Goal: Information Seeking & Learning: Find specific fact

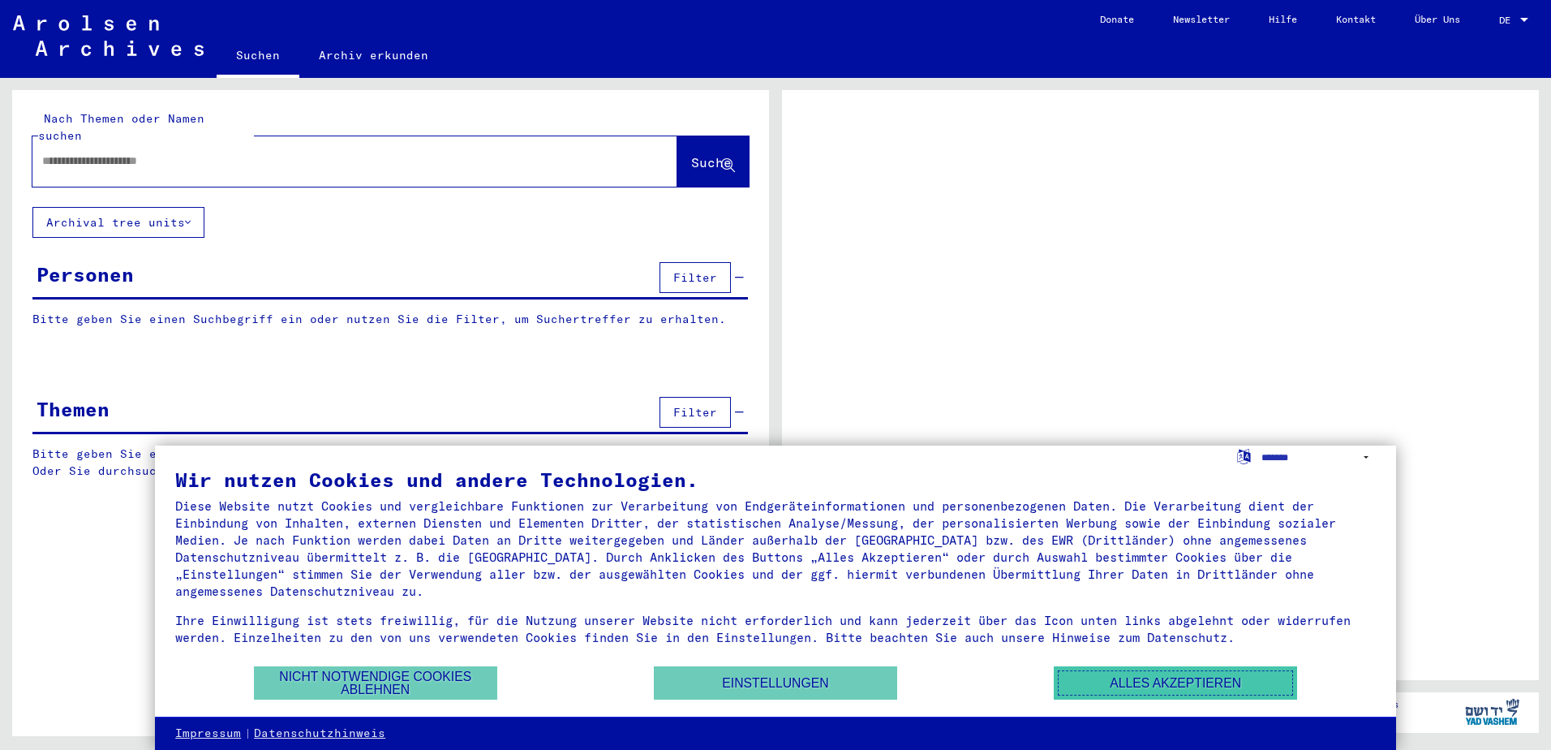
click at [1142, 686] on button "Alles akzeptieren" at bounding box center [1175, 682] width 243 height 33
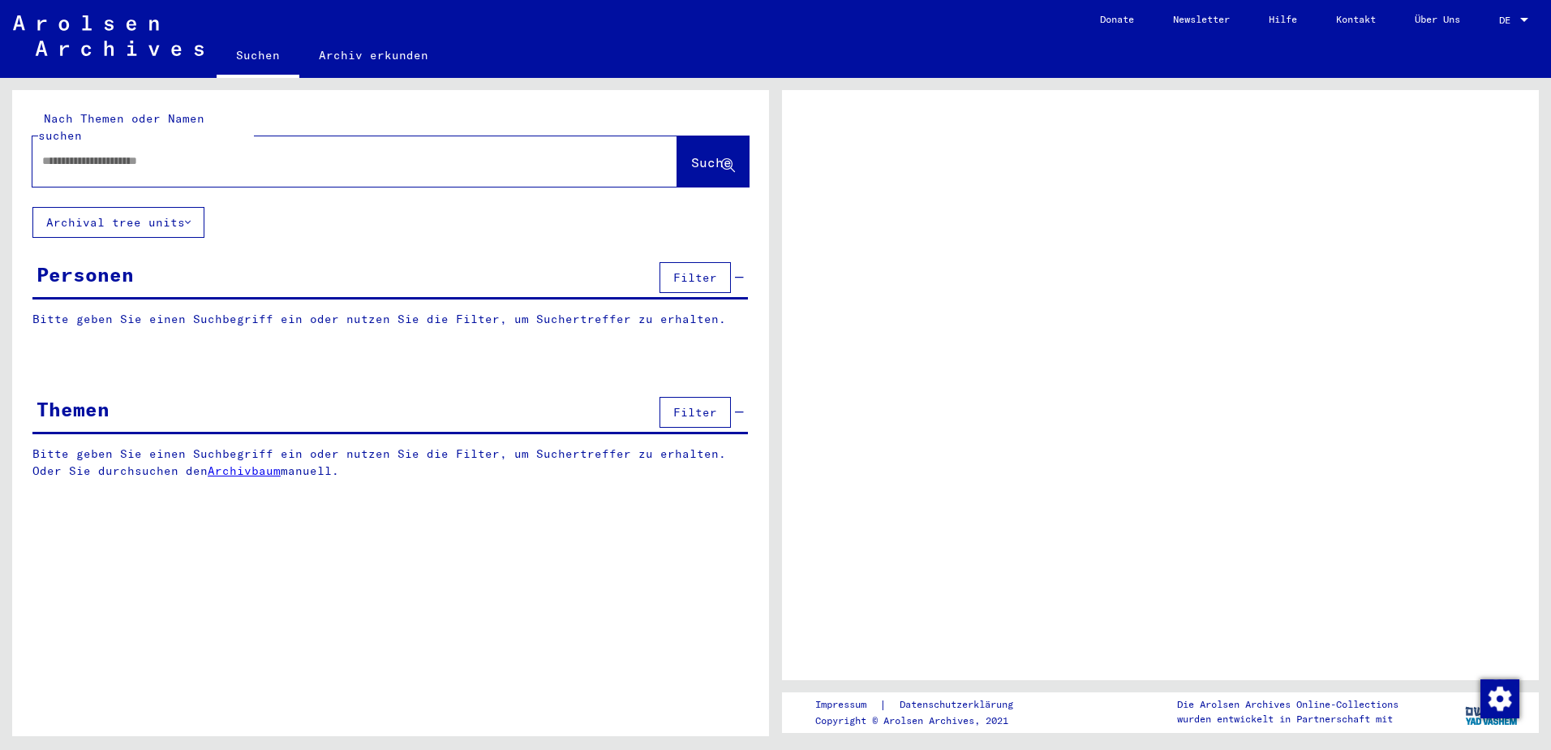
click at [174, 153] on input "text" at bounding box center [340, 161] width 596 height 17
type input "**********"
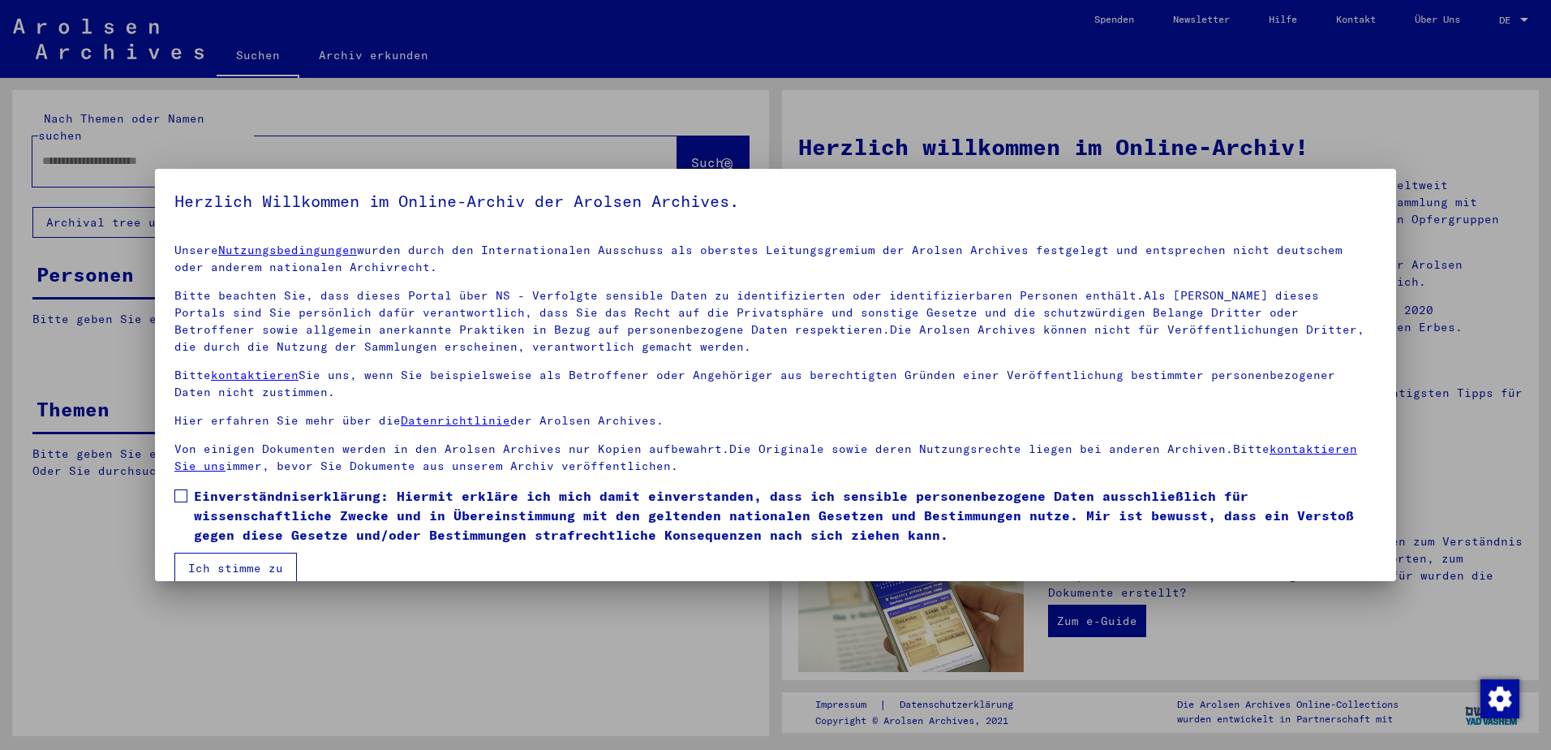
click at [218, 243] on link "Nutzungsbedingungen" at bounding box center [287, 250] width 139 height 15
click at [191, 499] on label "Einverständniserklärung: Hiermit erkläre ich mich damit einverstanden, dass ich…" at bounding box center [775, 515] width 1203 height 58
click at [243, 563] on button "Ich stimme zu" at bounding box center [235, 568] width 123 height 31
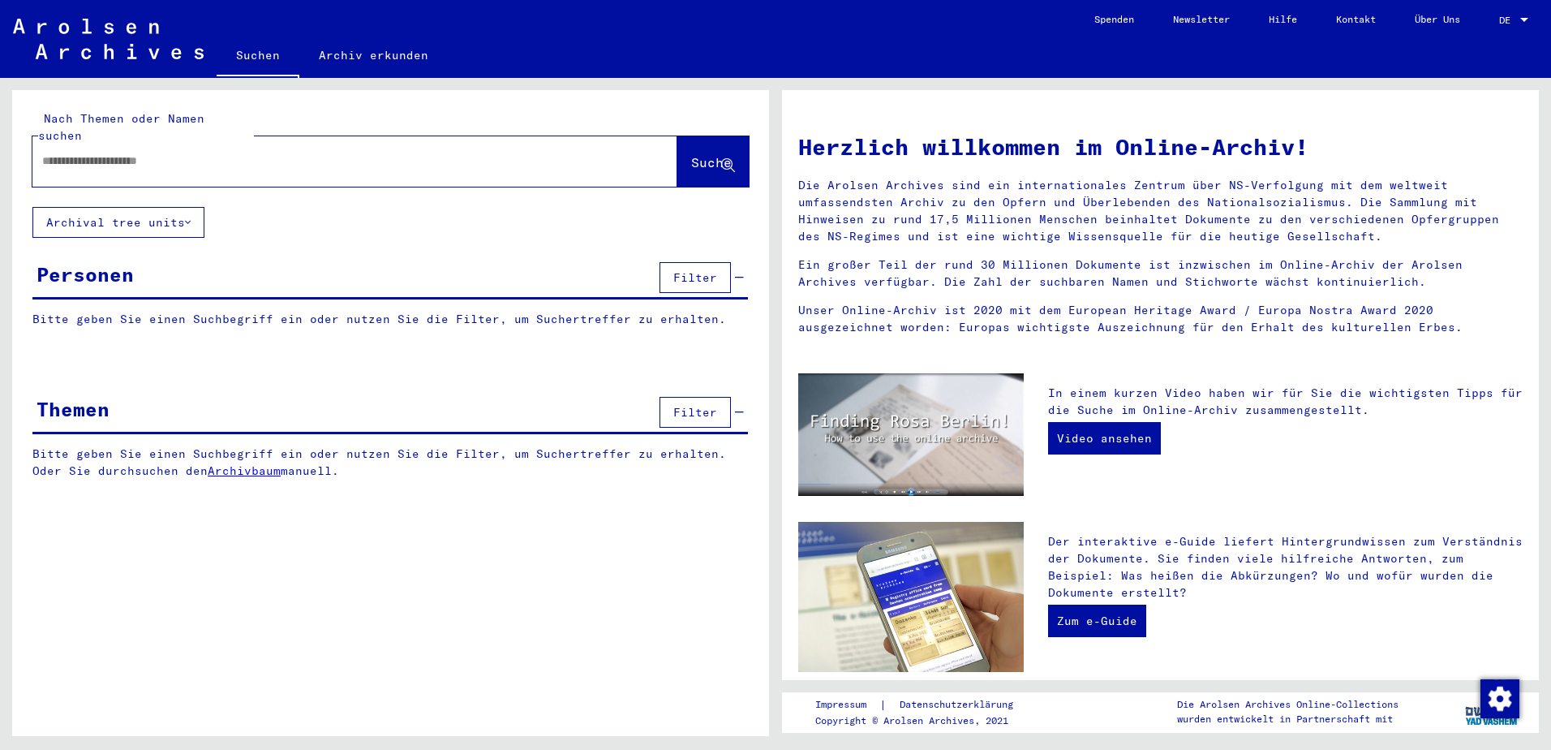
click at [118, 126] on div "Nach Themen oder Namen suchen" at bounding box center [146, 127] width 216 height 34
click at [115, 153] on input "text" at bounding box center [335, 161] width 587 height 17
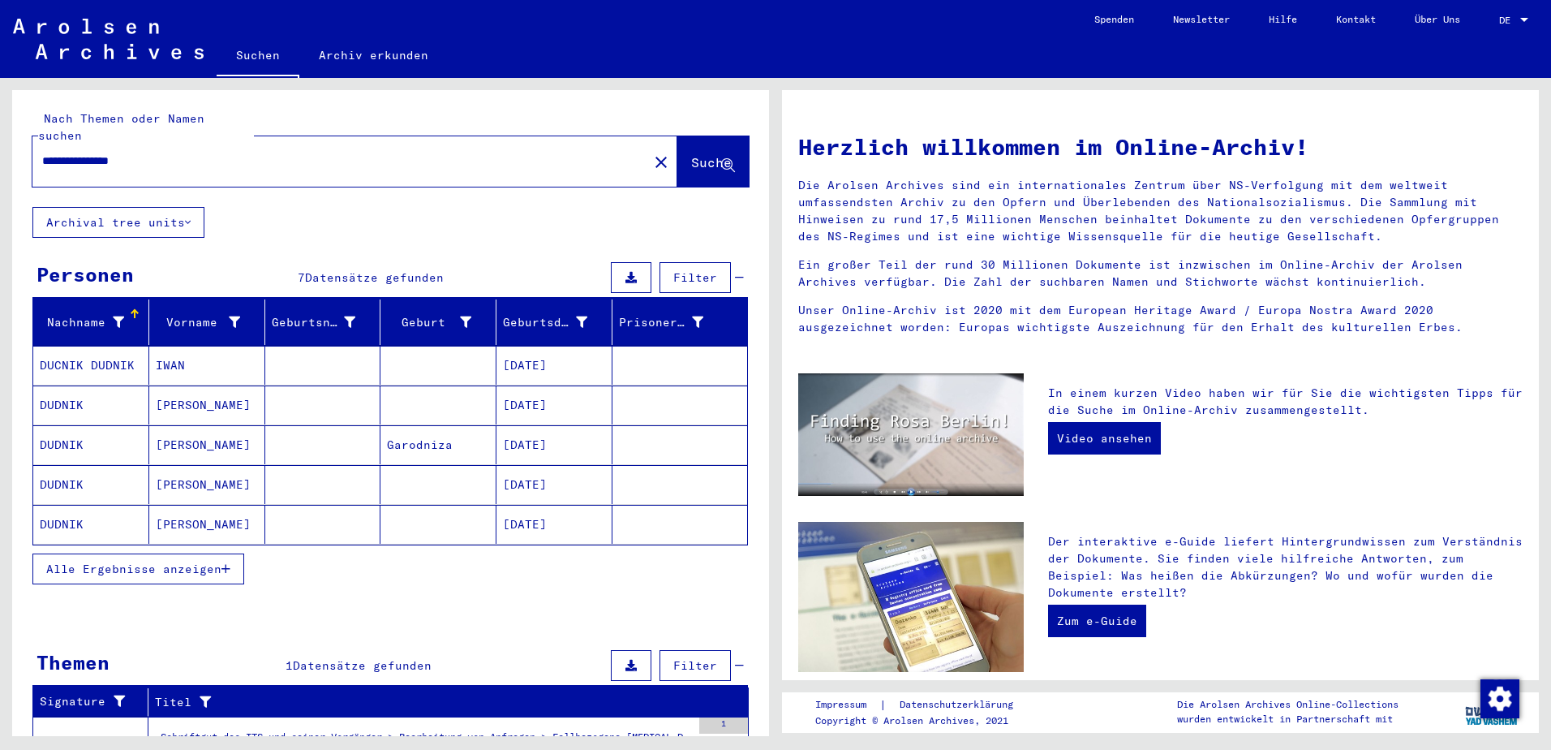
click at [551, 350] on mat-cell "[DATE]" at bounding box center [555, 365] width 116 height 39
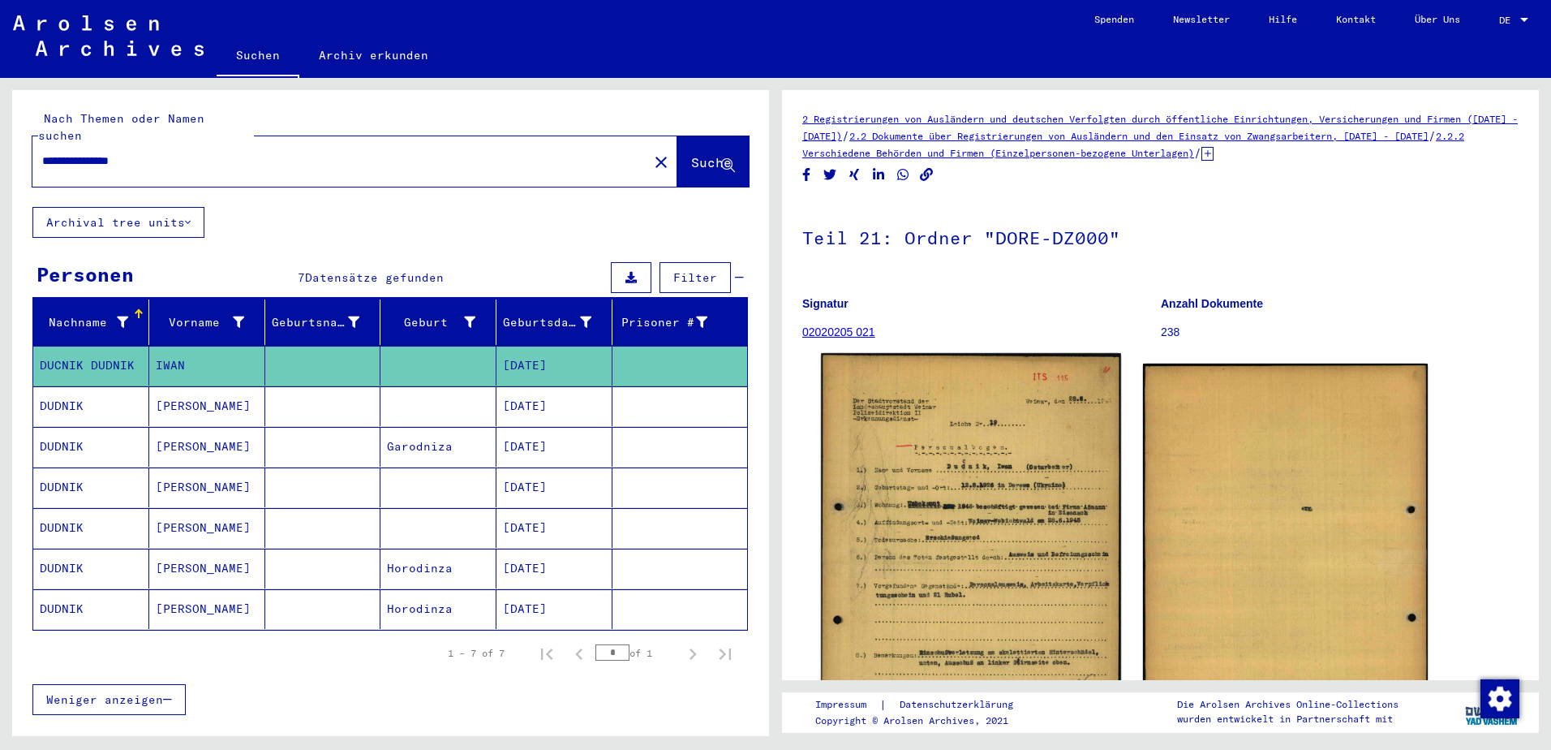
click at [964, 511] on img at bounding box center [970, 565] width 299 height 424
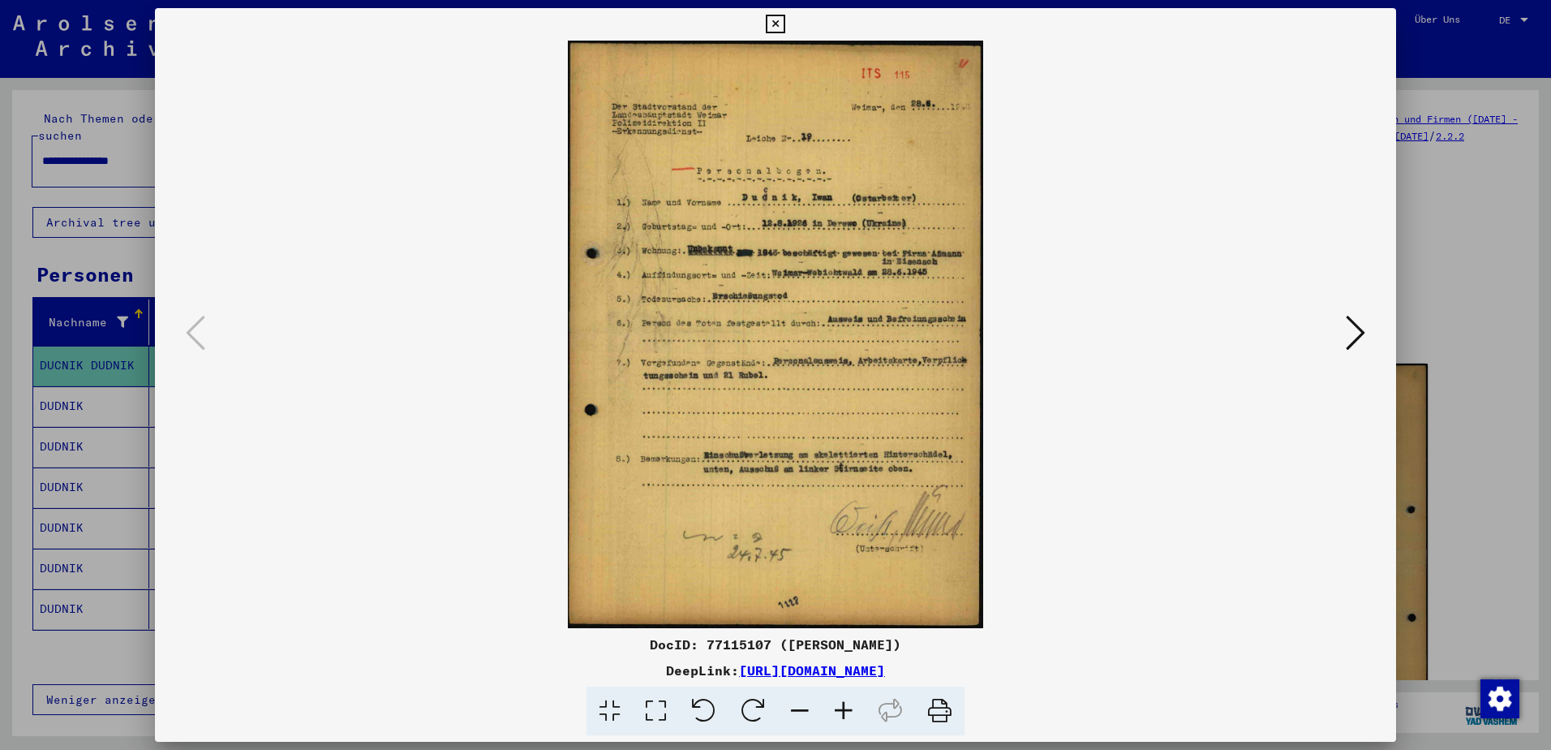
click at [1355, 333] on icon at bounding box center [1355, 332] width 19 height 39
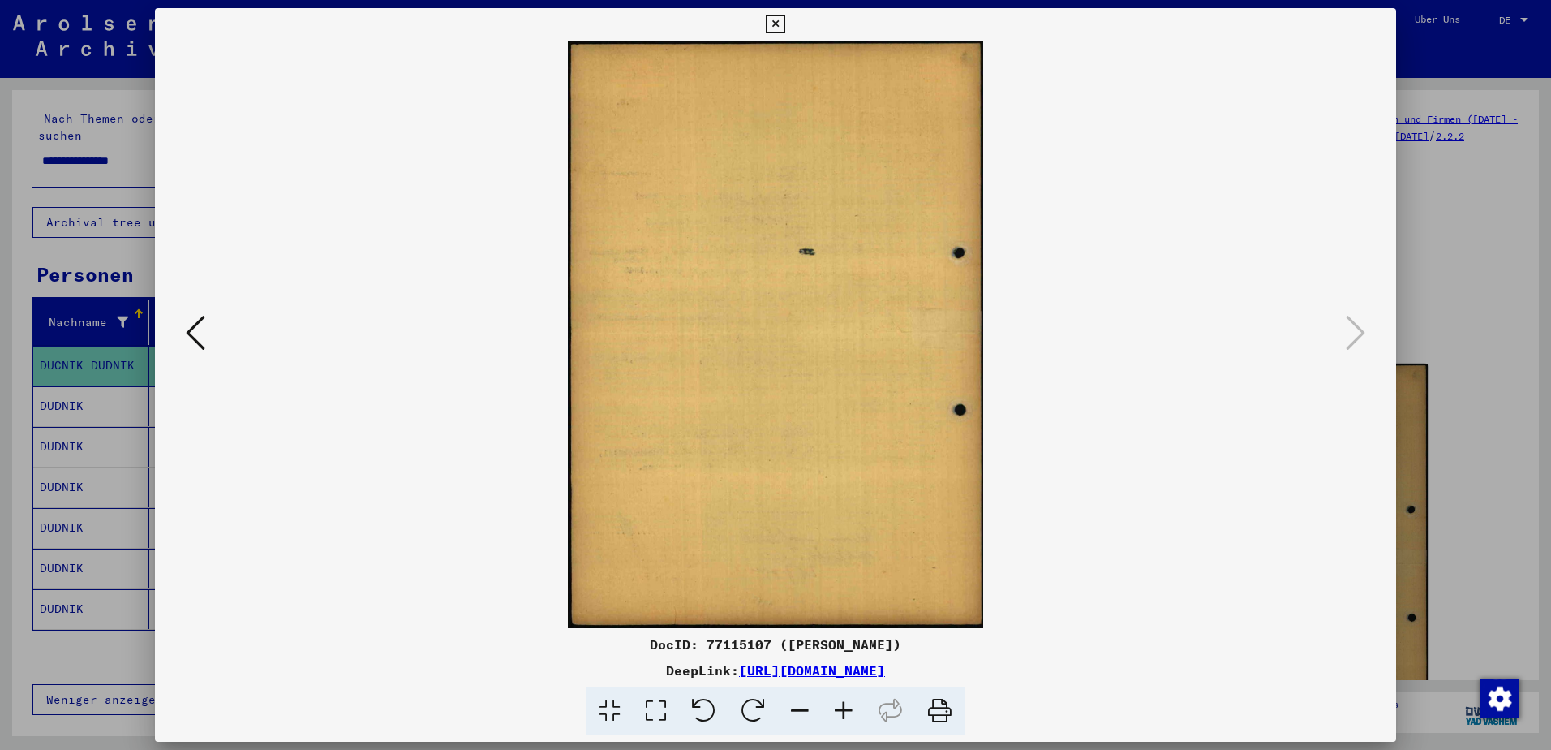
click at [208, 329] on button at bounding box center [195, 334] width 29 height 46
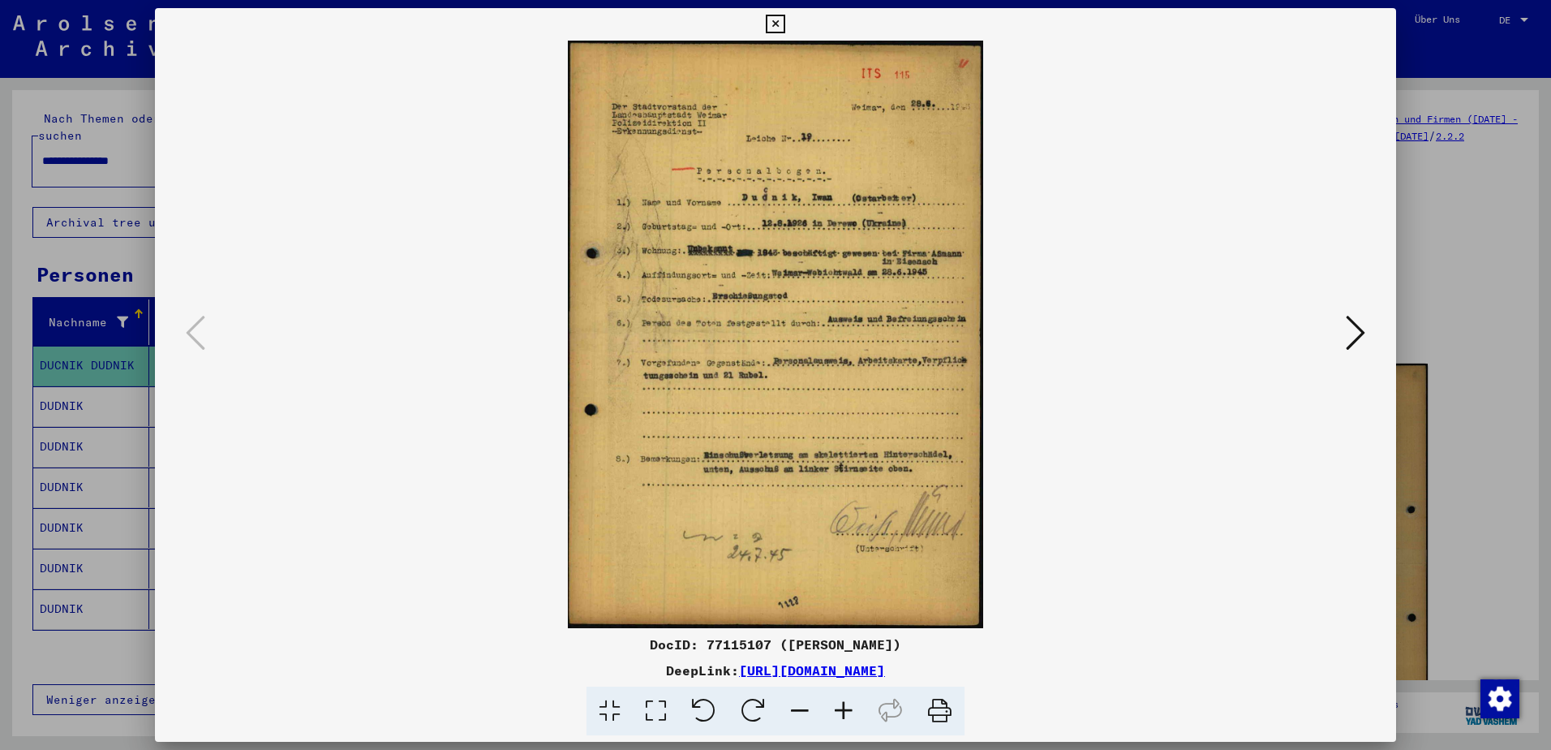
click at [785, 25] on icon at bounding box center [775, 24] width 19 height 19
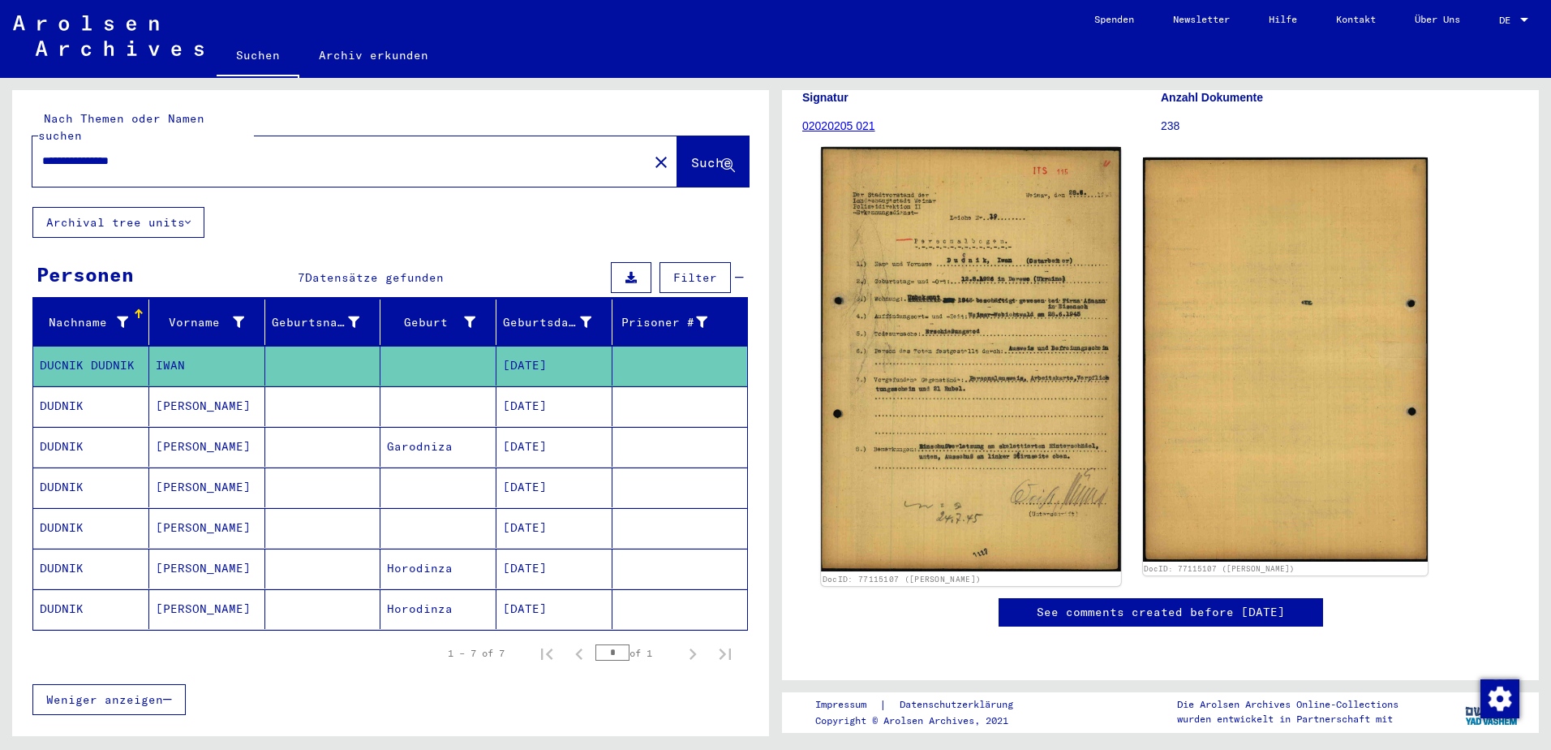
scroll to position [243, 0]
click at [973, 379] on img at bounding box center [970, 359] width 299 height 424
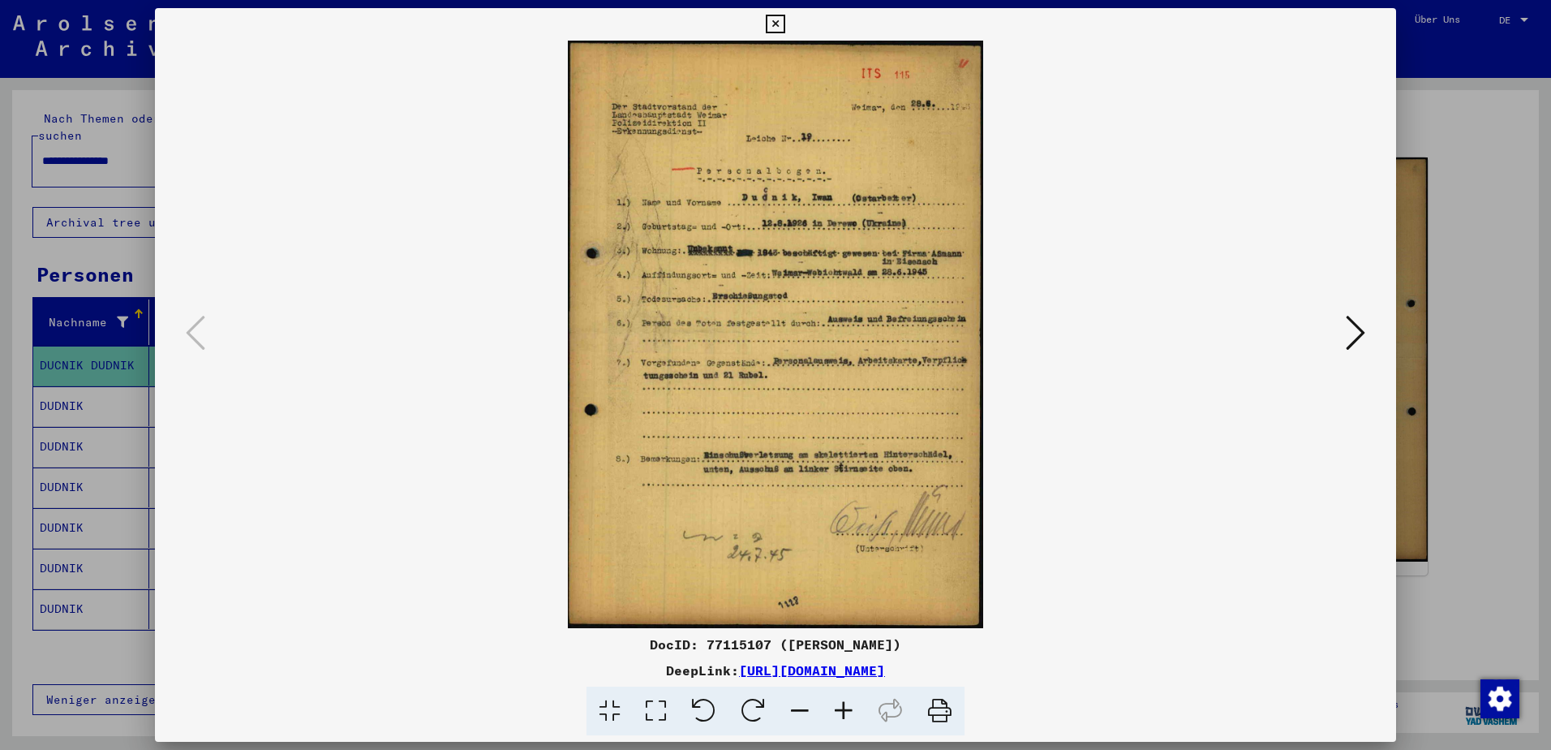
drag, startPoint x: 933, startPoint y: 712, endPoint x: 145, endPoint y: 639, distance: 791.3
click at [933, 712] on icon at bounding box center [939, 710] width 49 height 49
click at [1360, 333] on icon at bounding box center [1355, 332] width 19 height 39
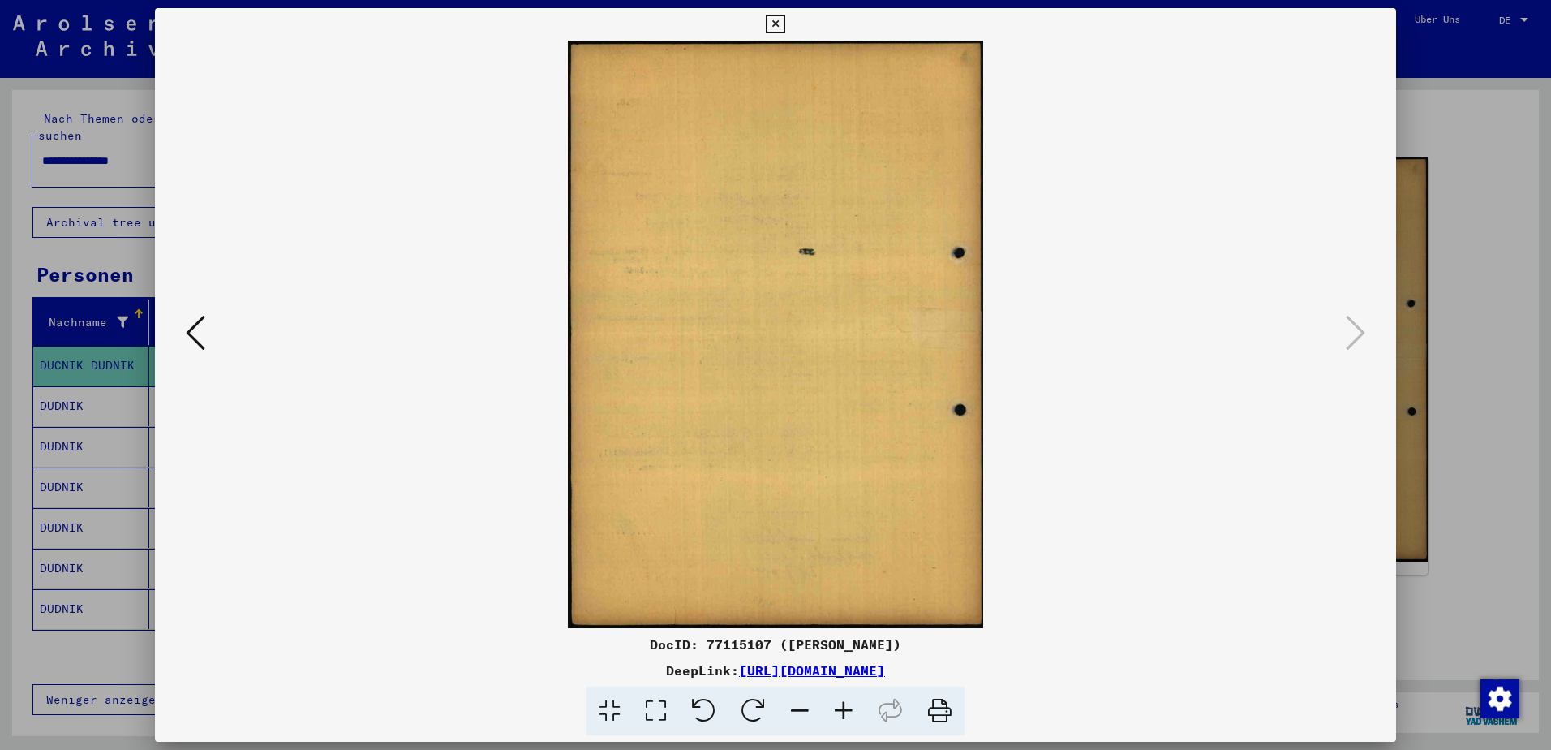
drag, startPoint x: 630, startPoint y: 648, endPoint x: 940, endPoint y: 639, distance: 310.1
click at [940, 639] on div "DocID: 77115107 ([PERSON_NAME])" at bounding box center [775, 644] width 1241 height 19
drag, startPoint x: 940, startPoint y: 639, endPoint x: 863, endPoint y: 643, distance: 78.0
copy div "DocID: 77115107 ([PERSON_NAME])"
click at [1462, 212] on div at bounding box center [775, 375] width 1551 height 750
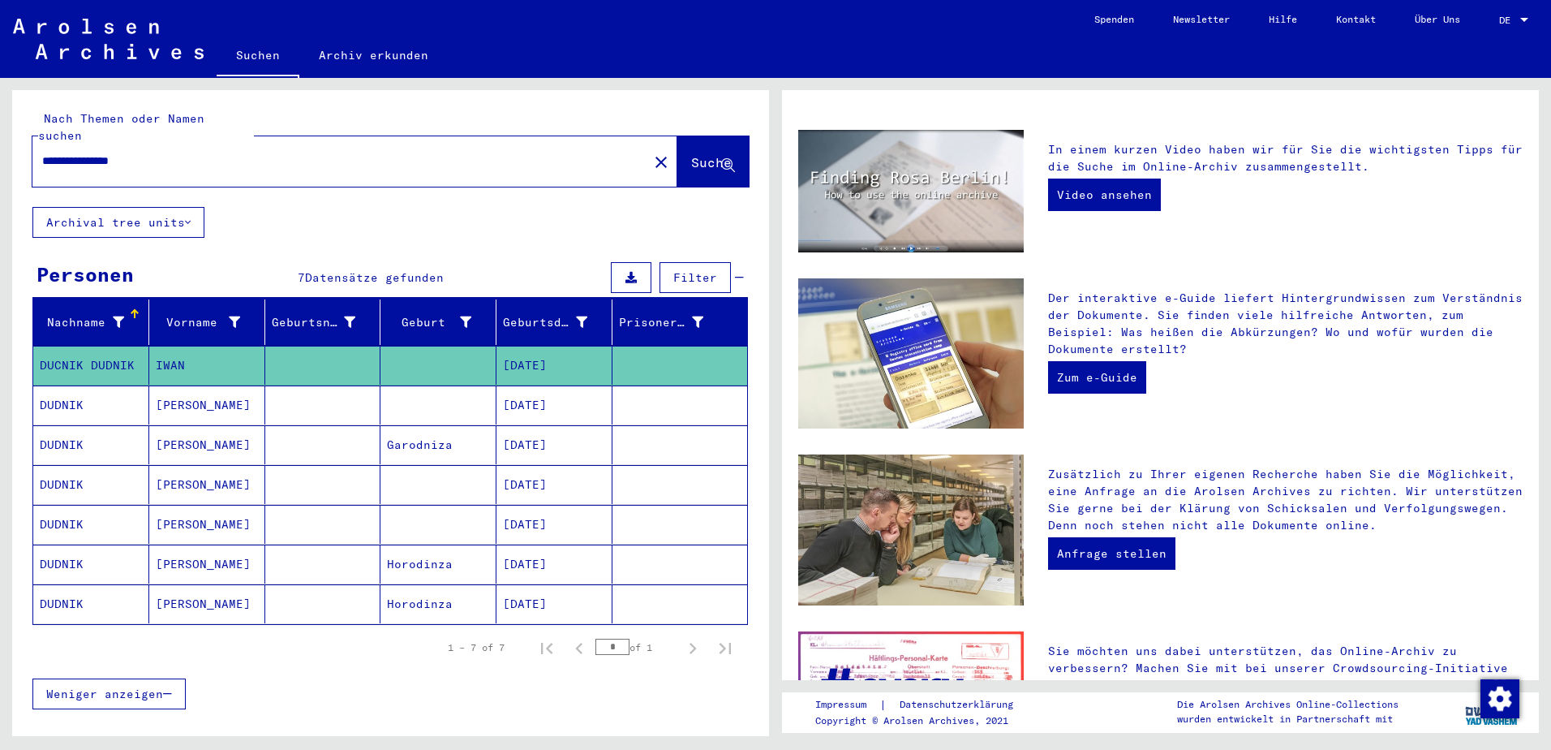
scroll to position [223, 0]
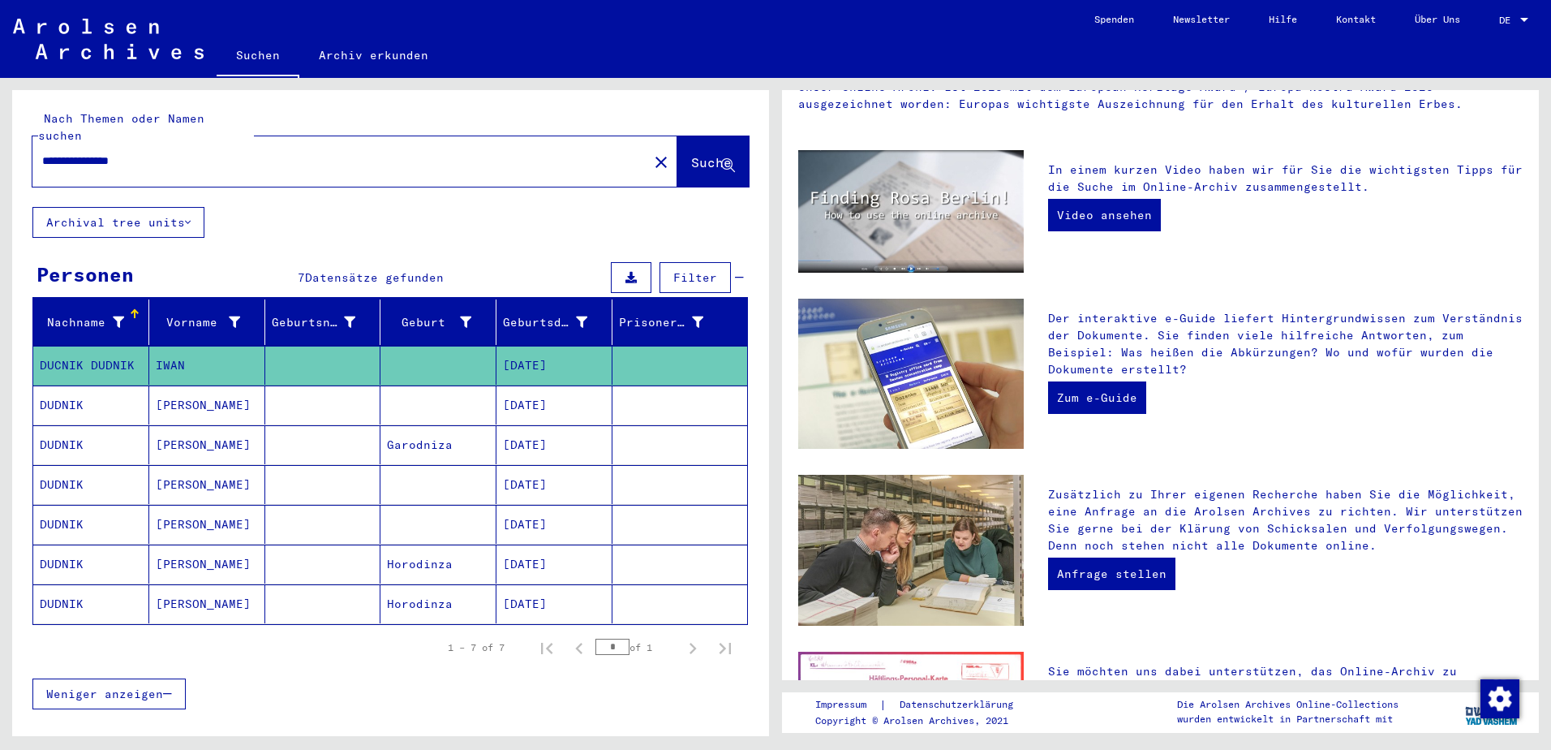
drag, startPoint x: 213, startPoint y: 145, endPoint x: 3, endPoint y: 148, distance: 210.2
click at [3, 148] on div "**********" at bounding box center [388, 407] width 776 height 658
type input "**********"
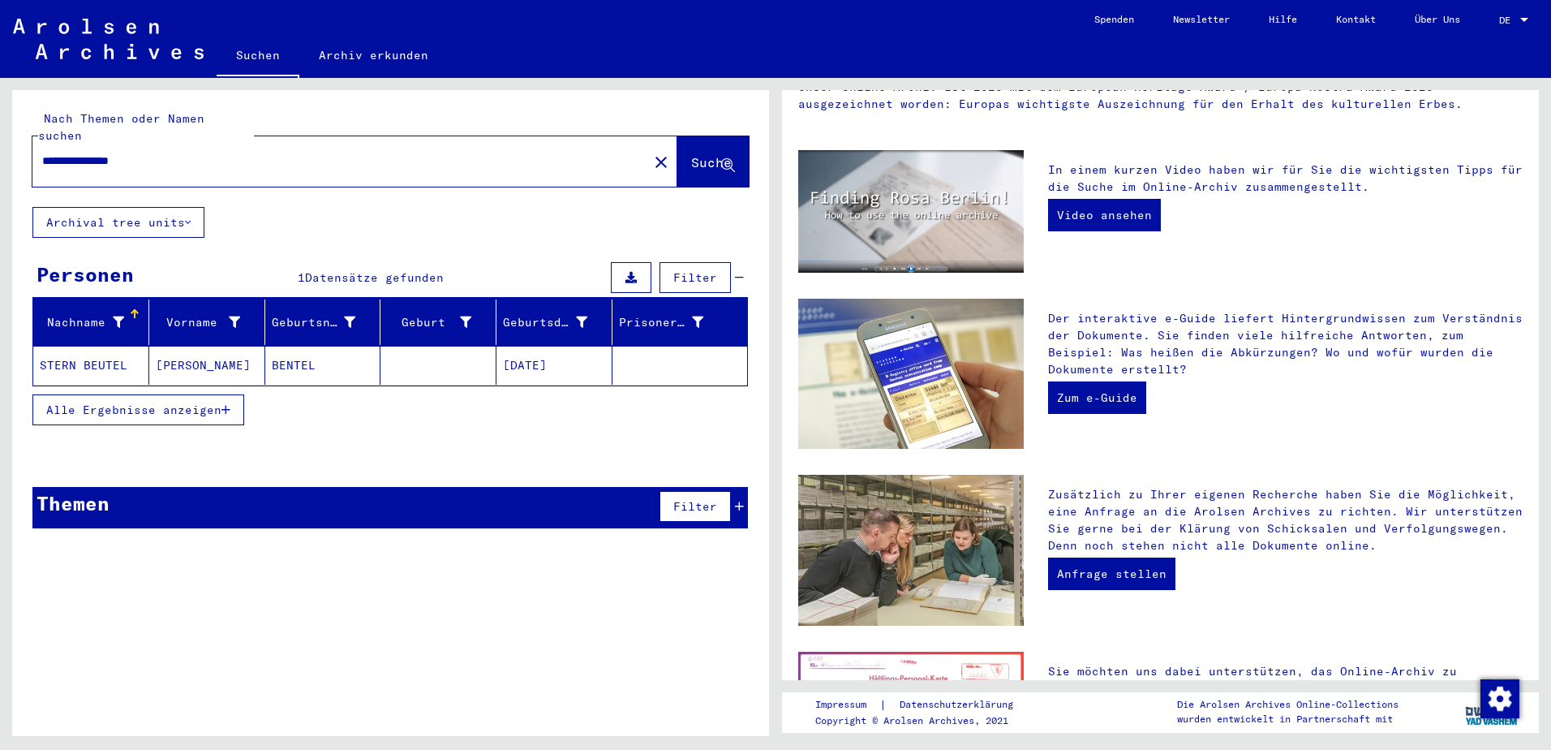
click at [556, 352] on mat-cell "[DATE]" at bounding box center [555, 365] width 116 height 39
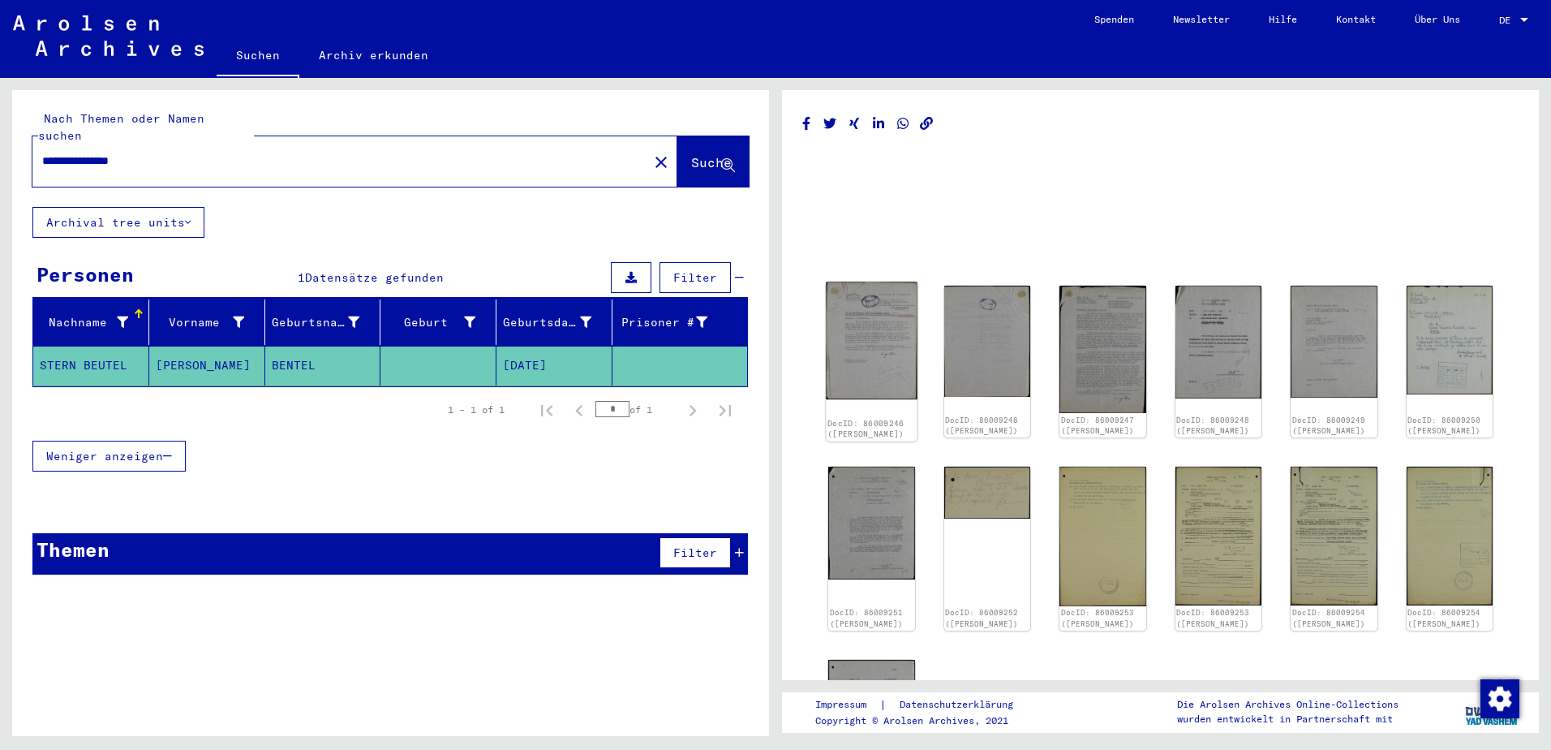
click at [884, 338] on img at bounding box center [871, 340] width 91 height 117
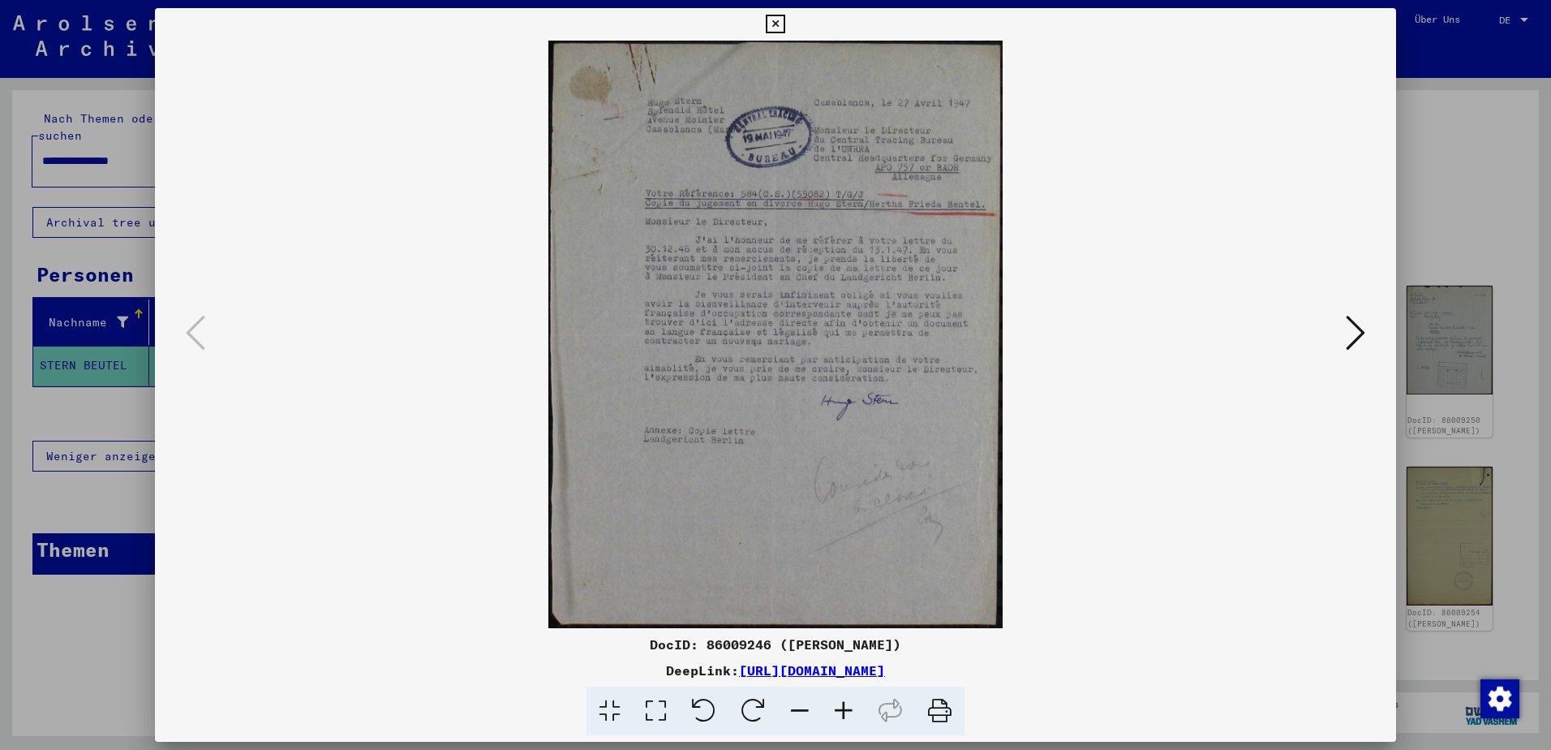
click at [1355, 343] on icon at bounding box center [1355, 332] width 19 height 39
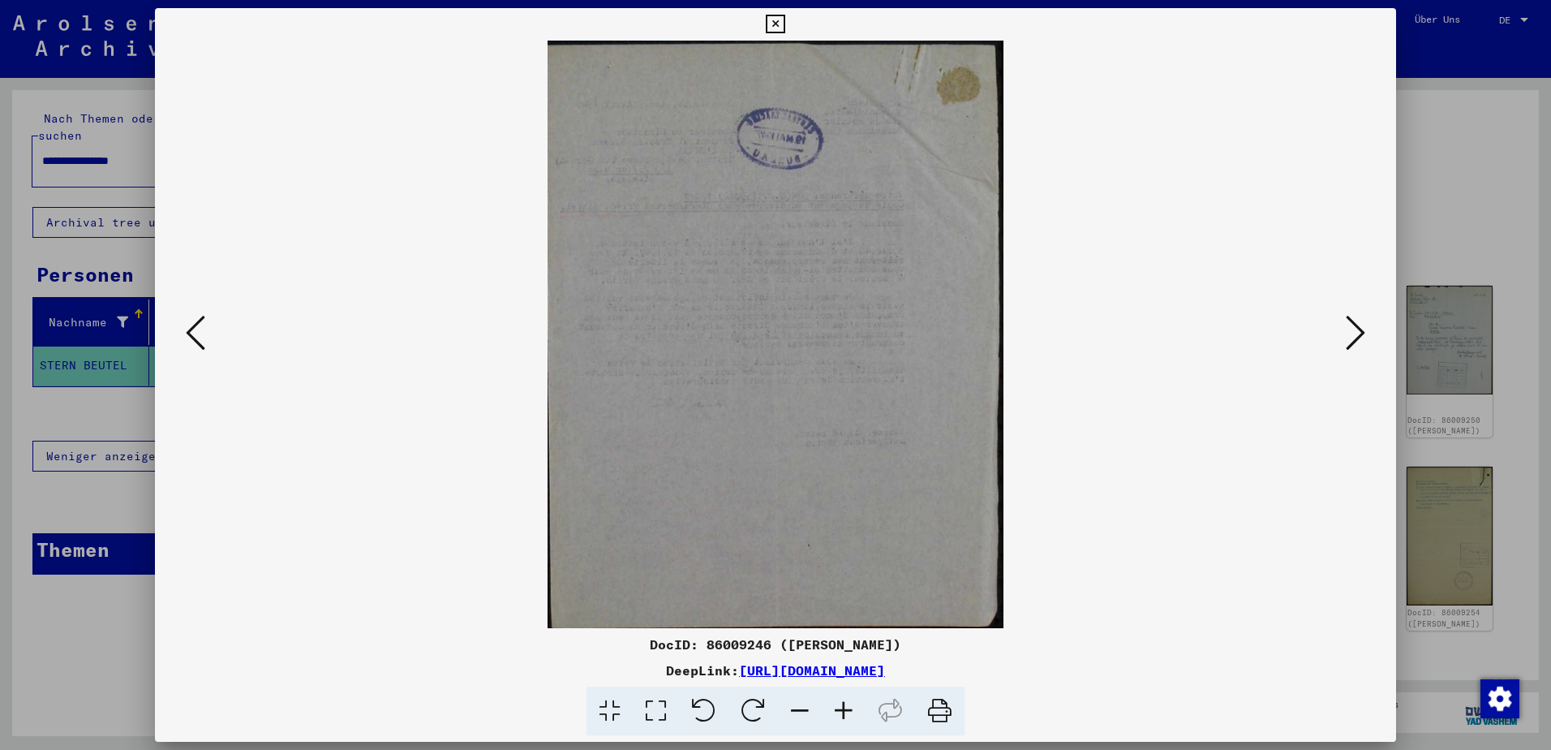
click at [1355, 343] on icon at bounding box center [1355, 332] width 19 height 39
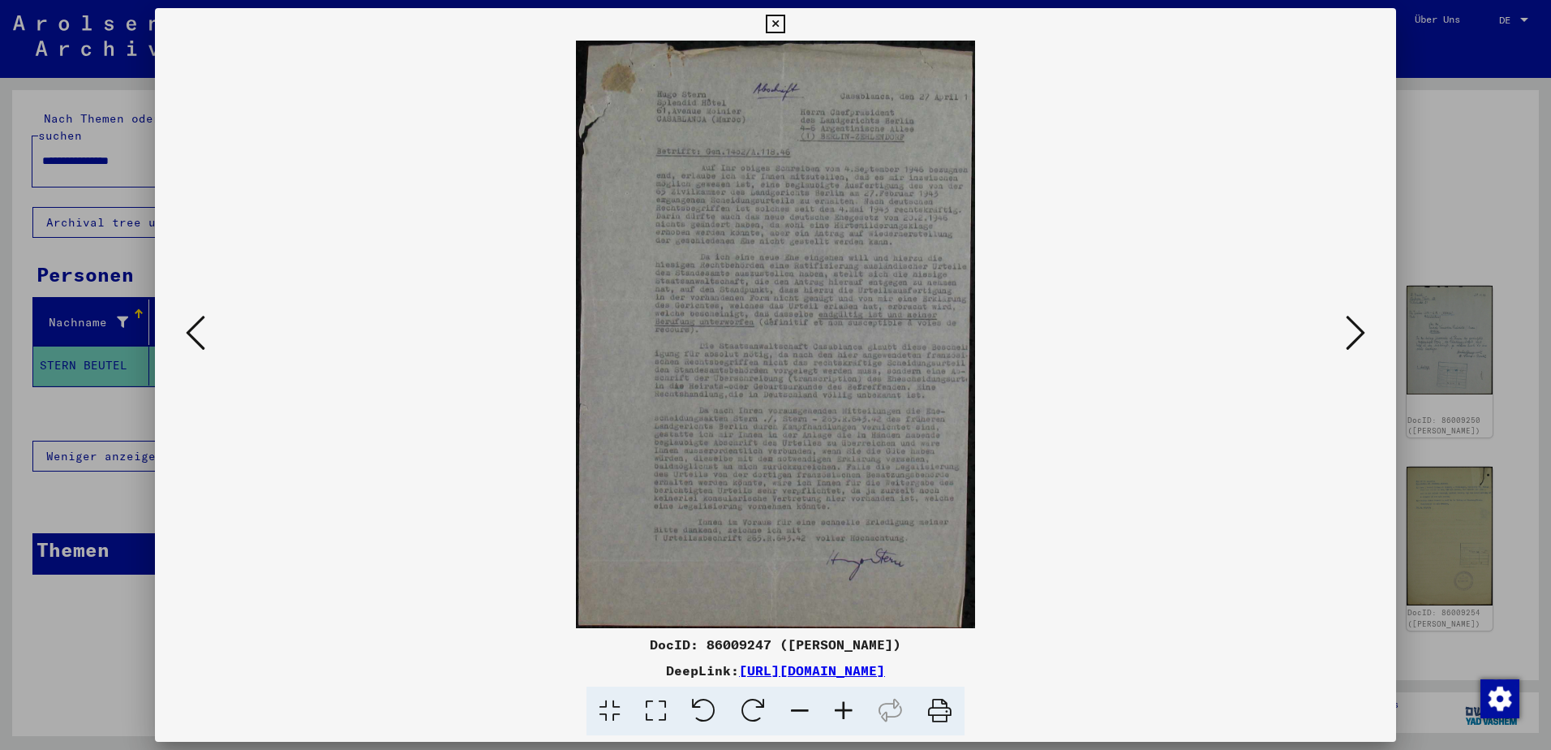
click at [1450, 239] on div at bounding box center [775, 375] width 1551 height 750
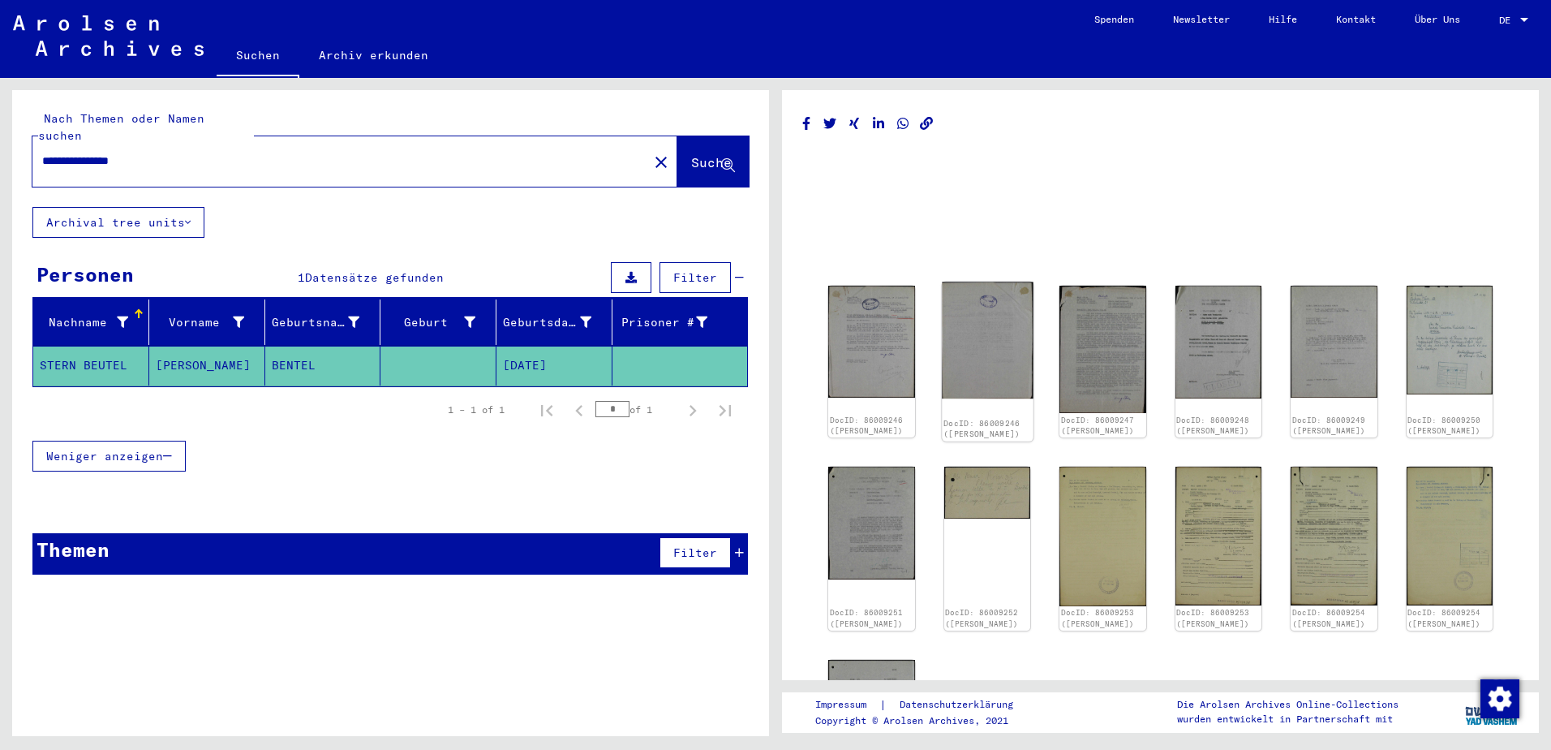
click at [976, 366] on img at bounding box center [987, 340] width 91 height 117
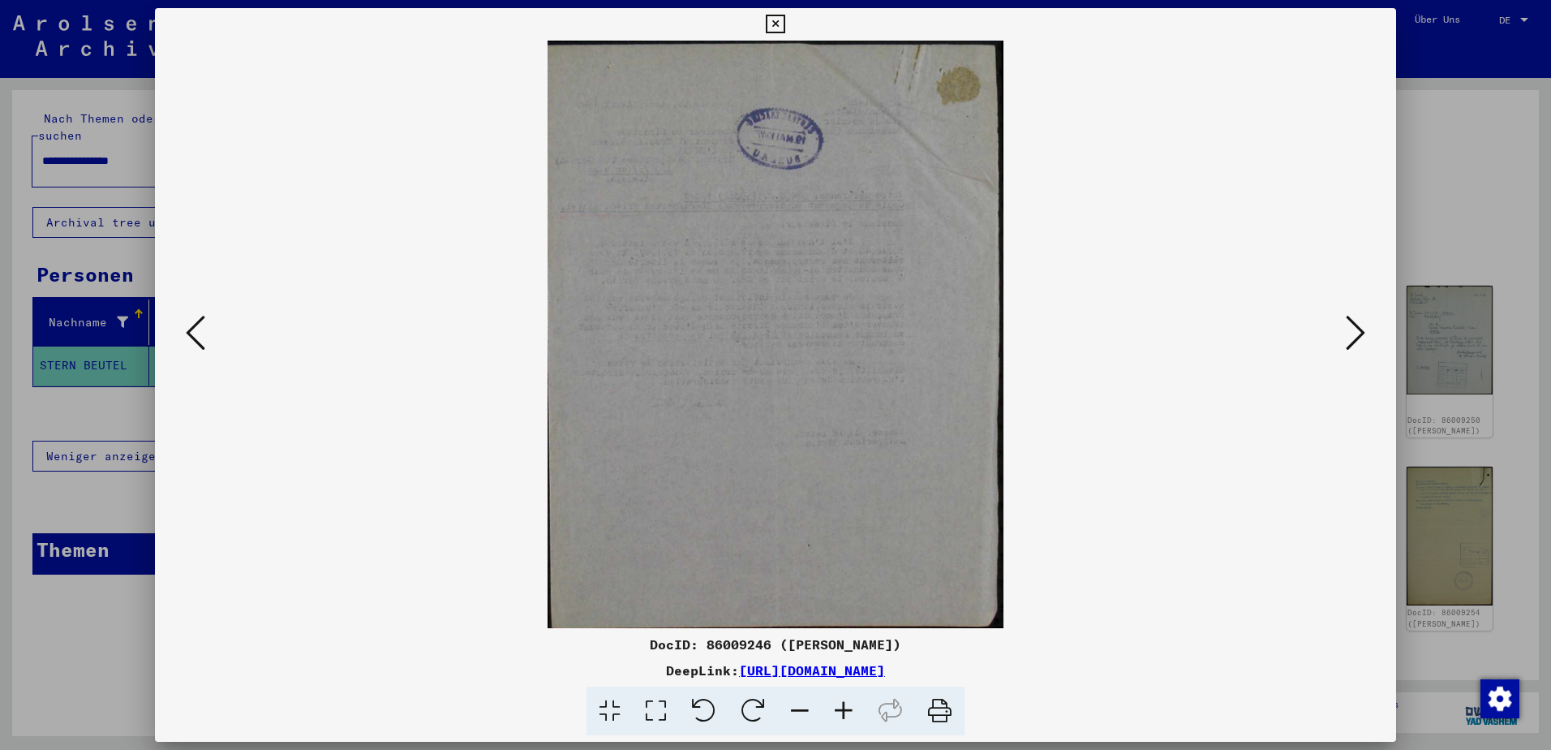
click at [1354, 335] on icon at bounding box center [1355, 332] width 19 height 39
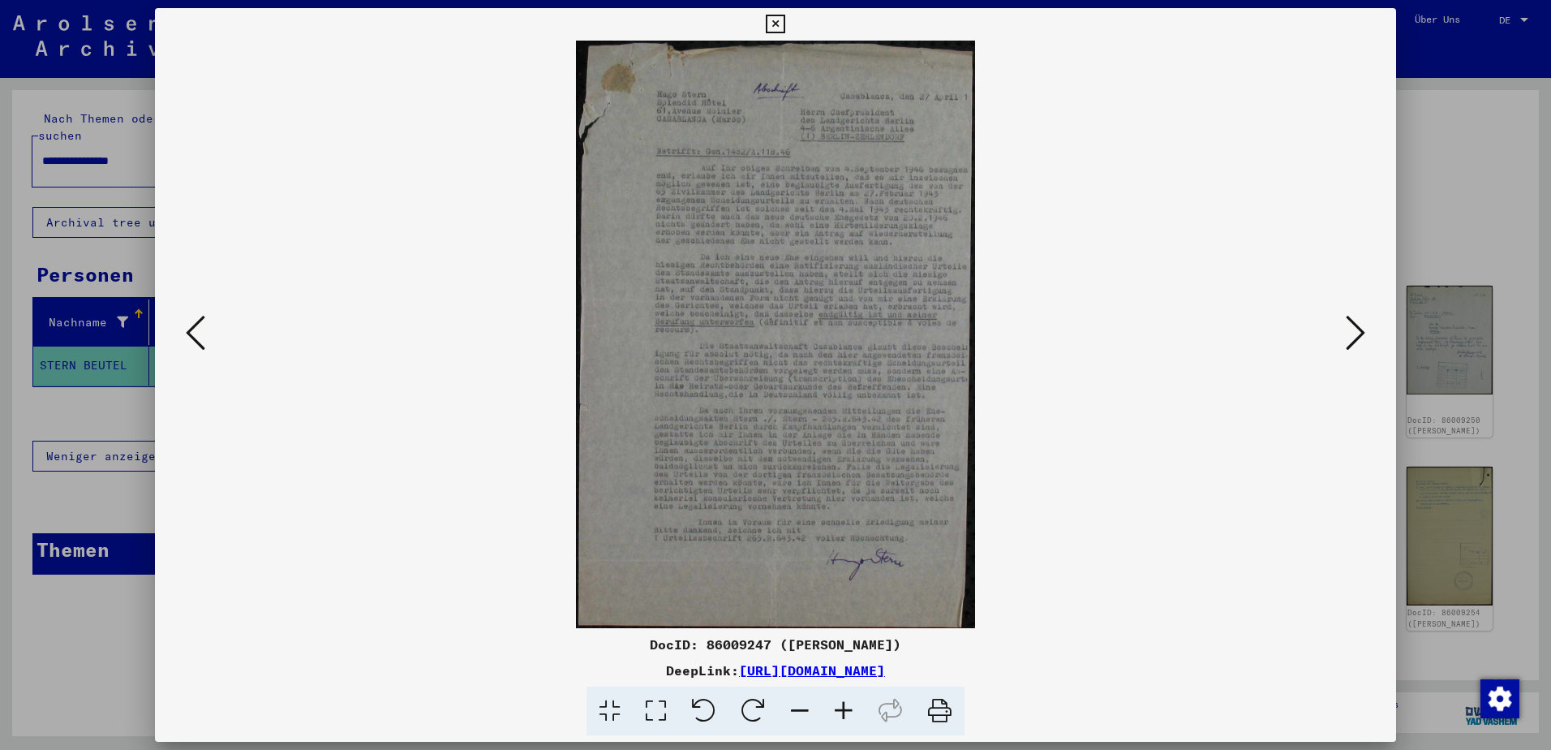
click at [1354, 335] on icon at bounding box center [1355, 332] width 19 height 39
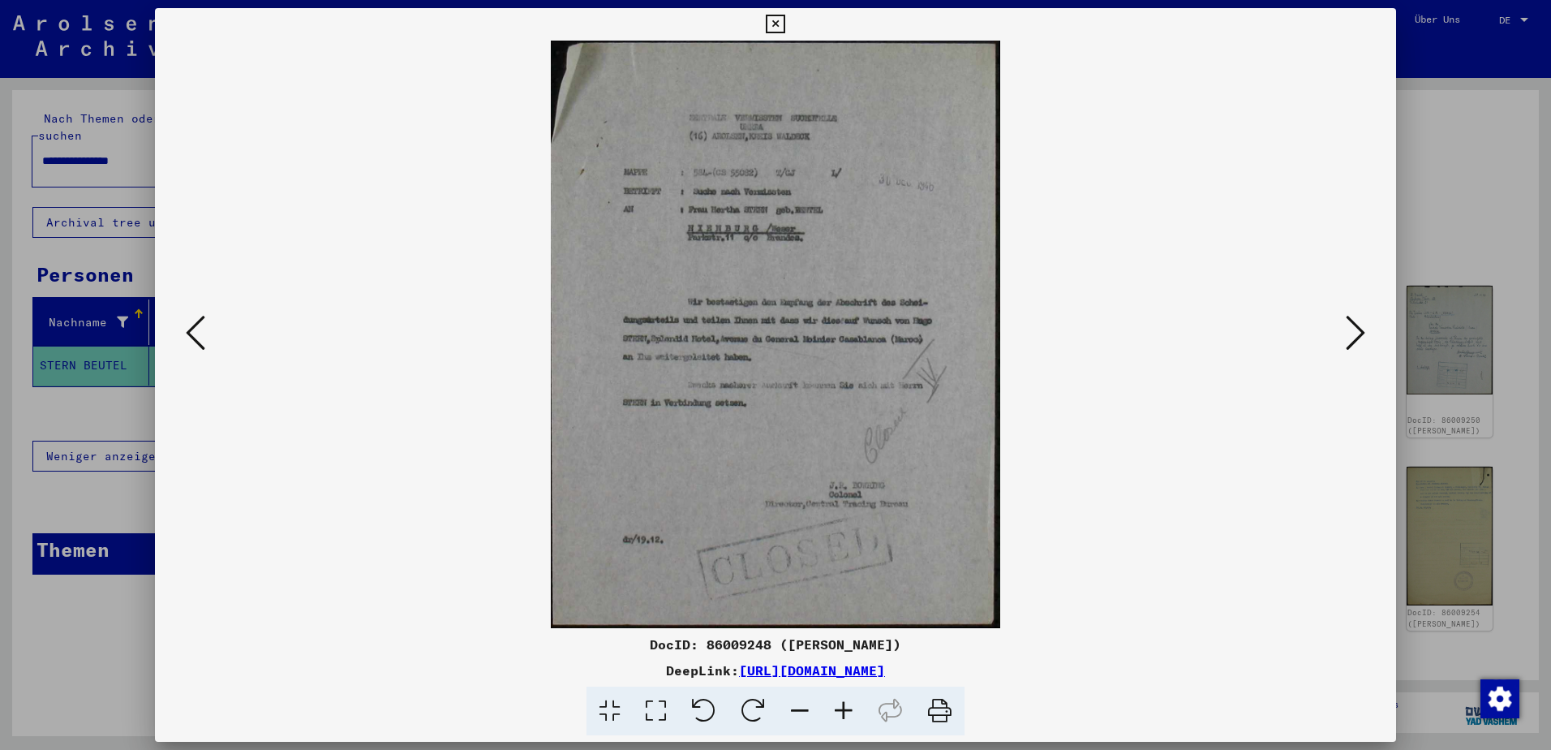
click at [1354, 335] on icon at bounding box center [1355, 332] width 19 height 39
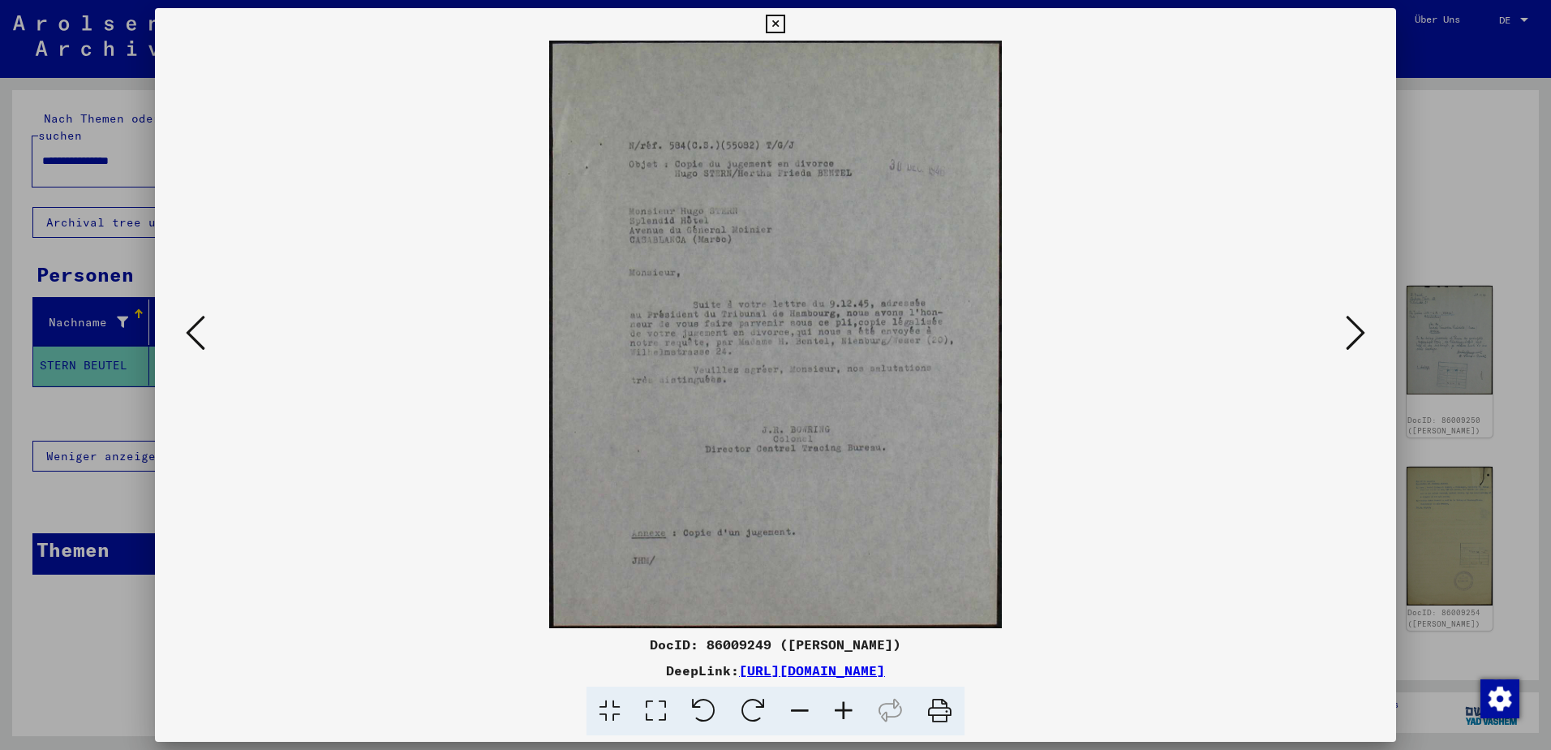
click at [1354, 335] on icon at bounding box center [1355, 332] width 19 height 39
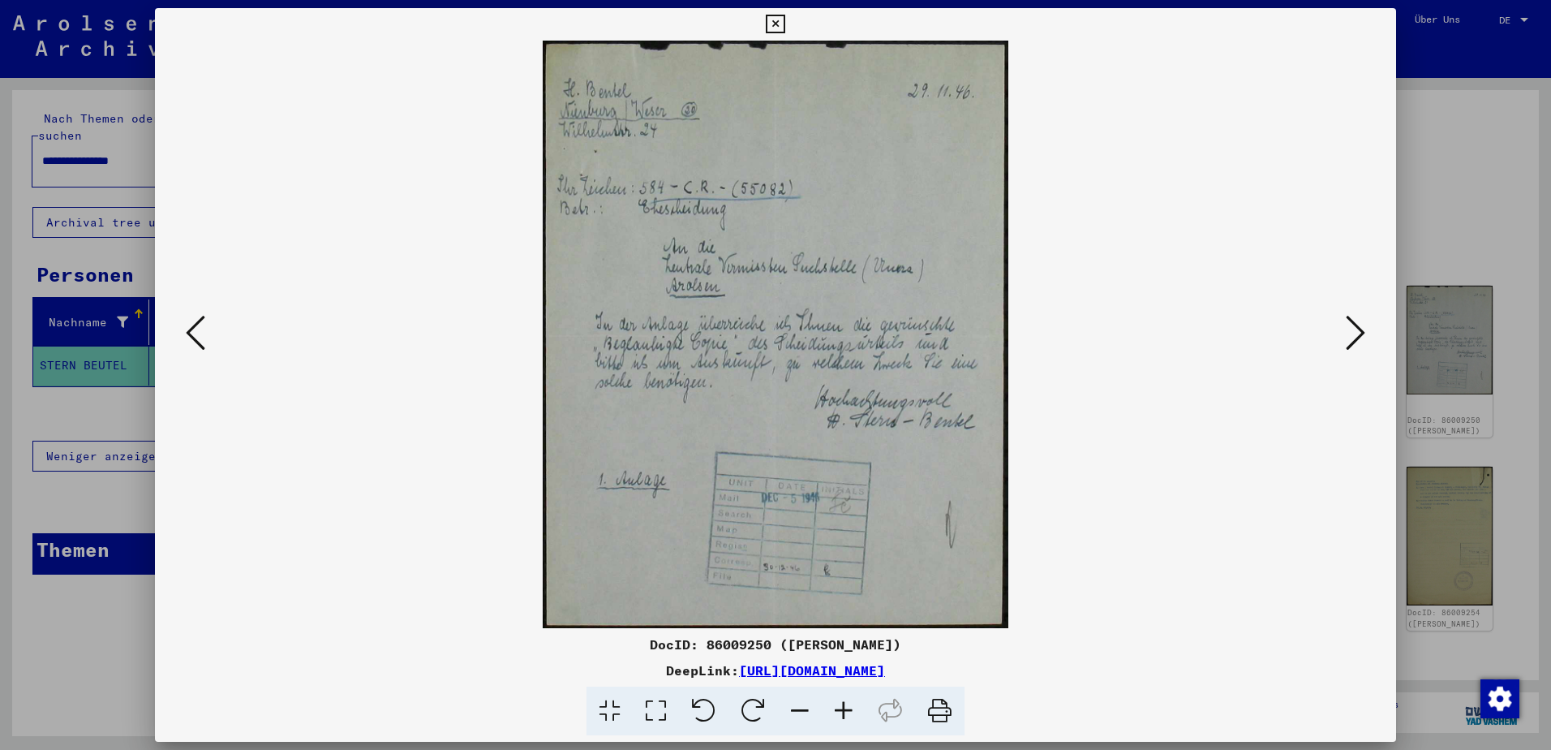
click at [1354, 335] on icon at bounding box center [1355, 332] width 19 height 39
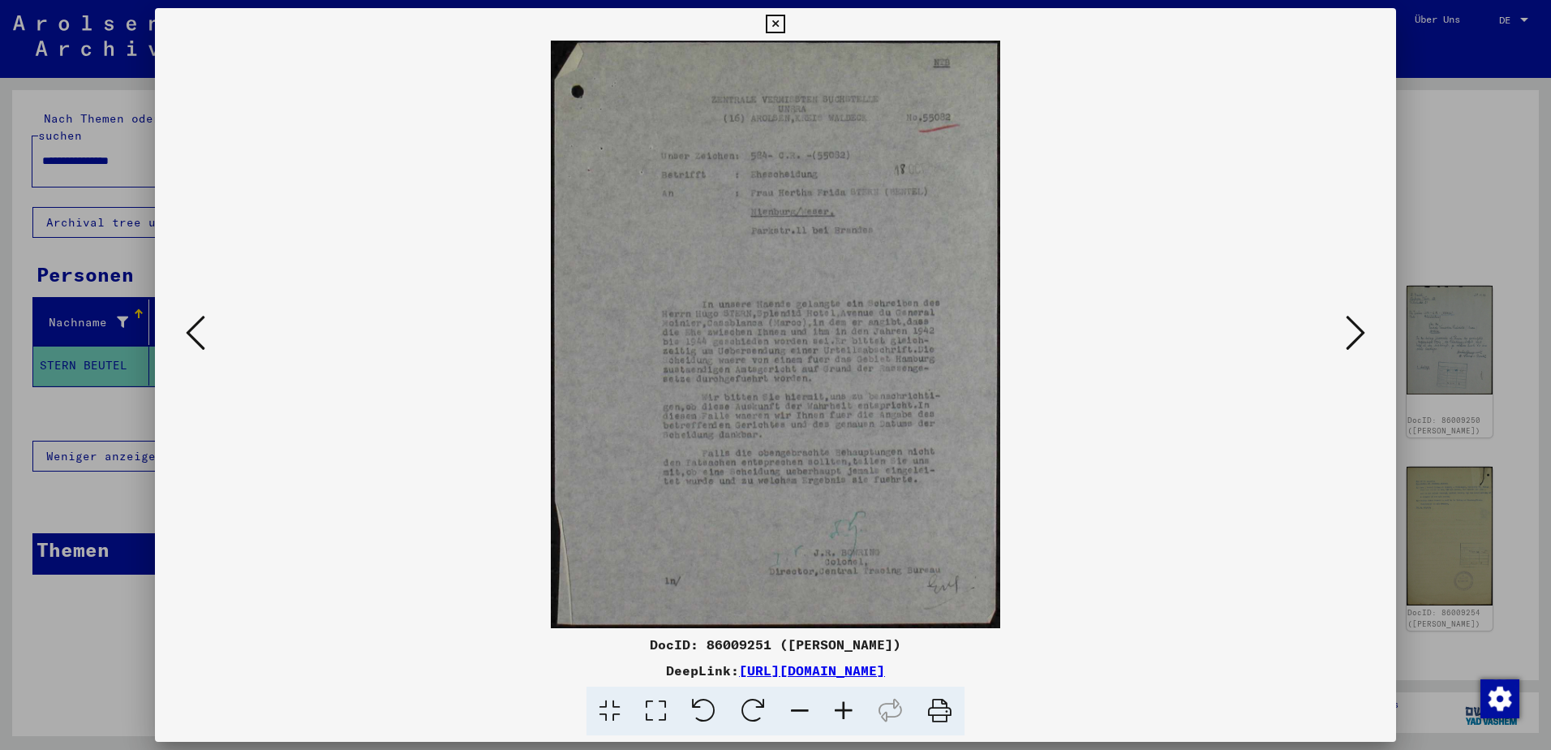
click at [1354, 335] on icon at bounding box center [1355, 332] width 19 height 39
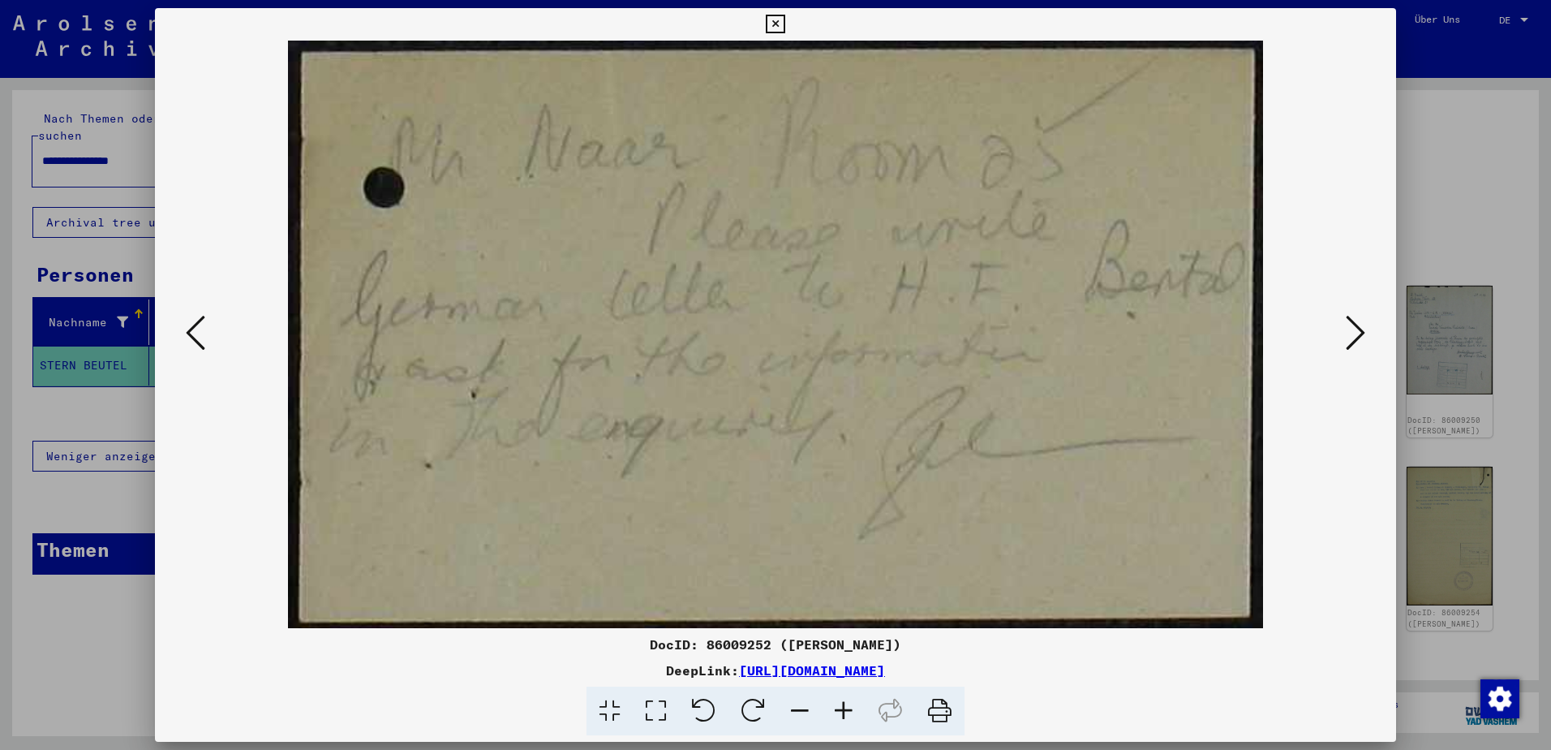
click at [1354, 335] on icon at bounding box center [1355, 332] width 19 height 39
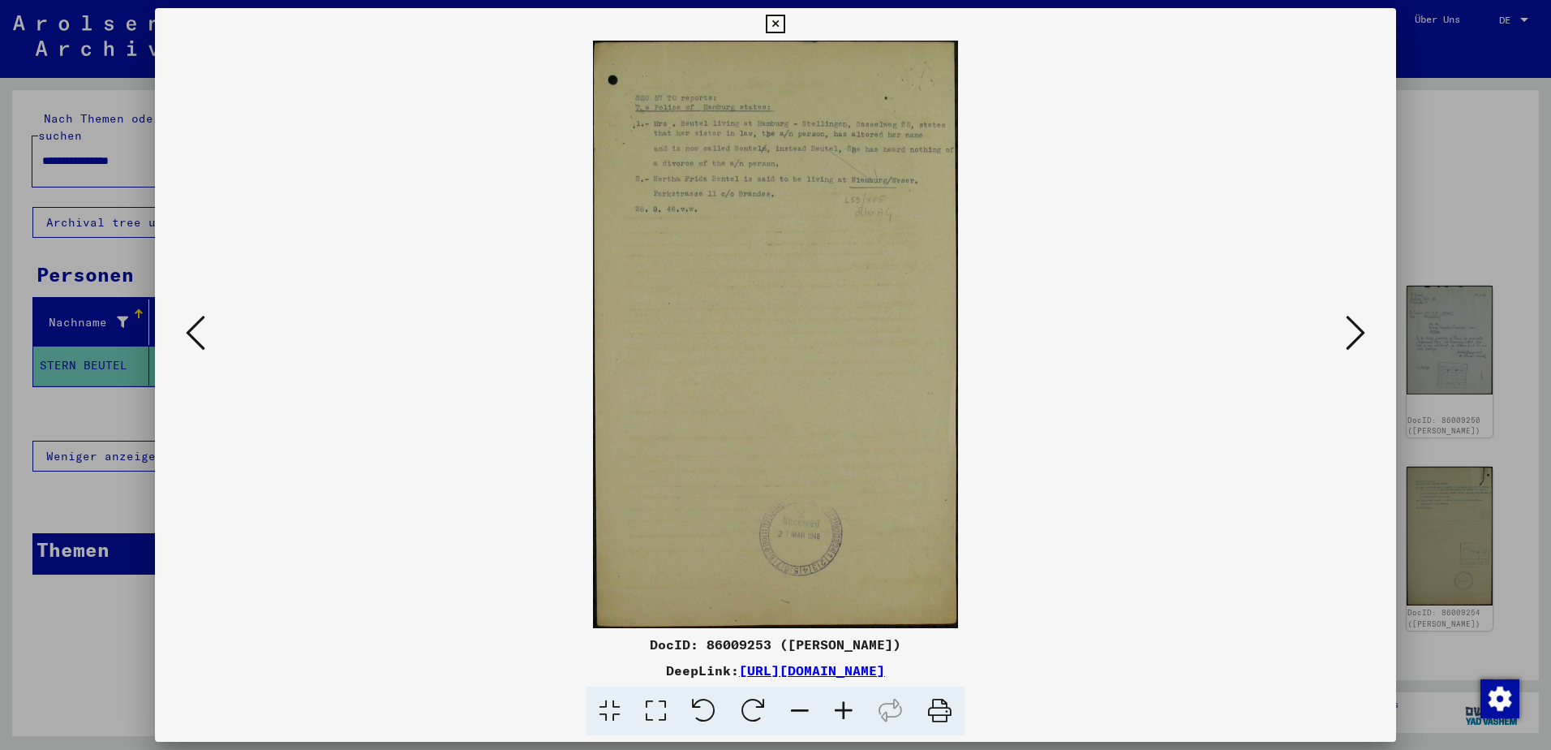
click at [1354, 335] on icon at bounding box center [1355, 332] width 19 height 39
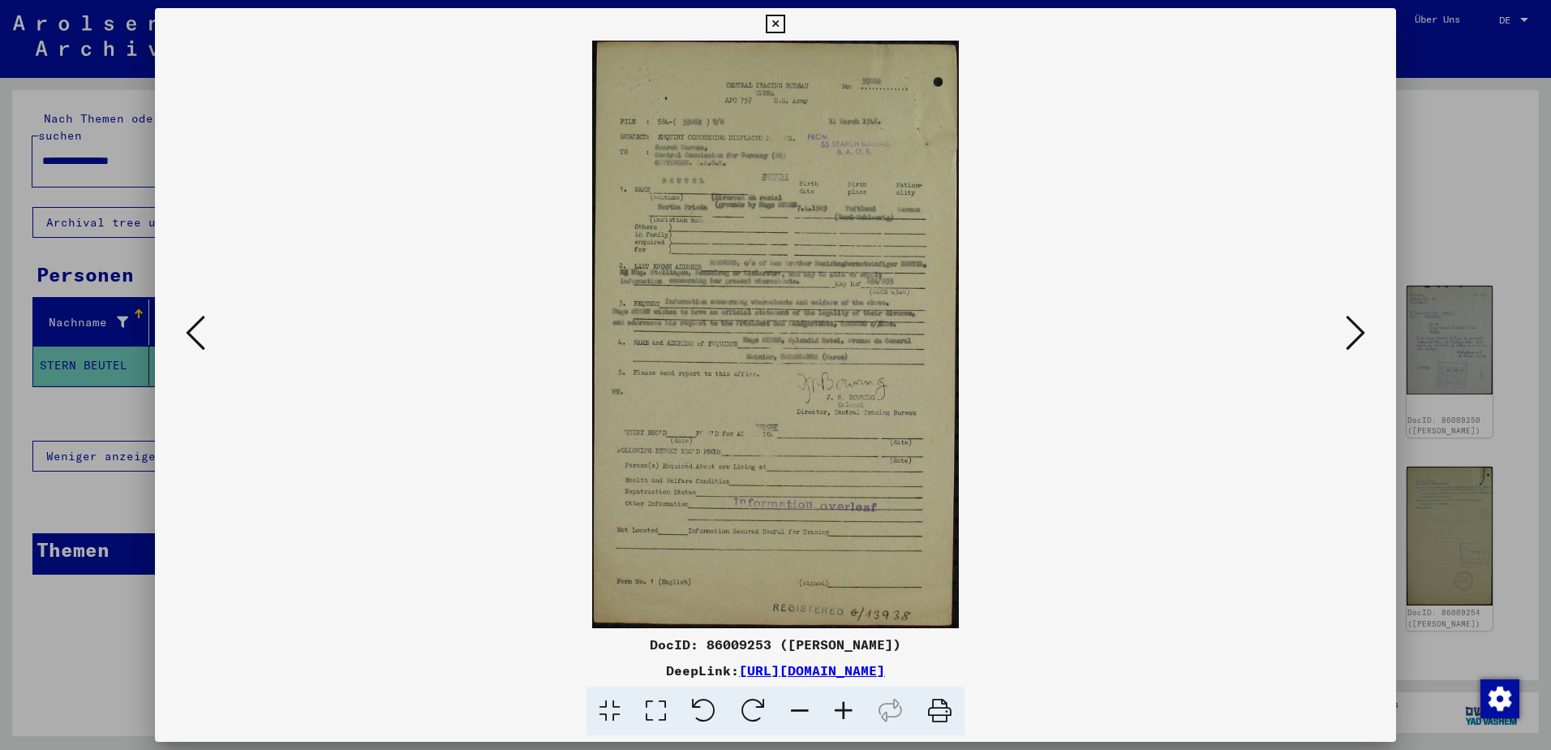
click at [1354, 335] on icon at bounding box center [1355, 332] width 19 height 39
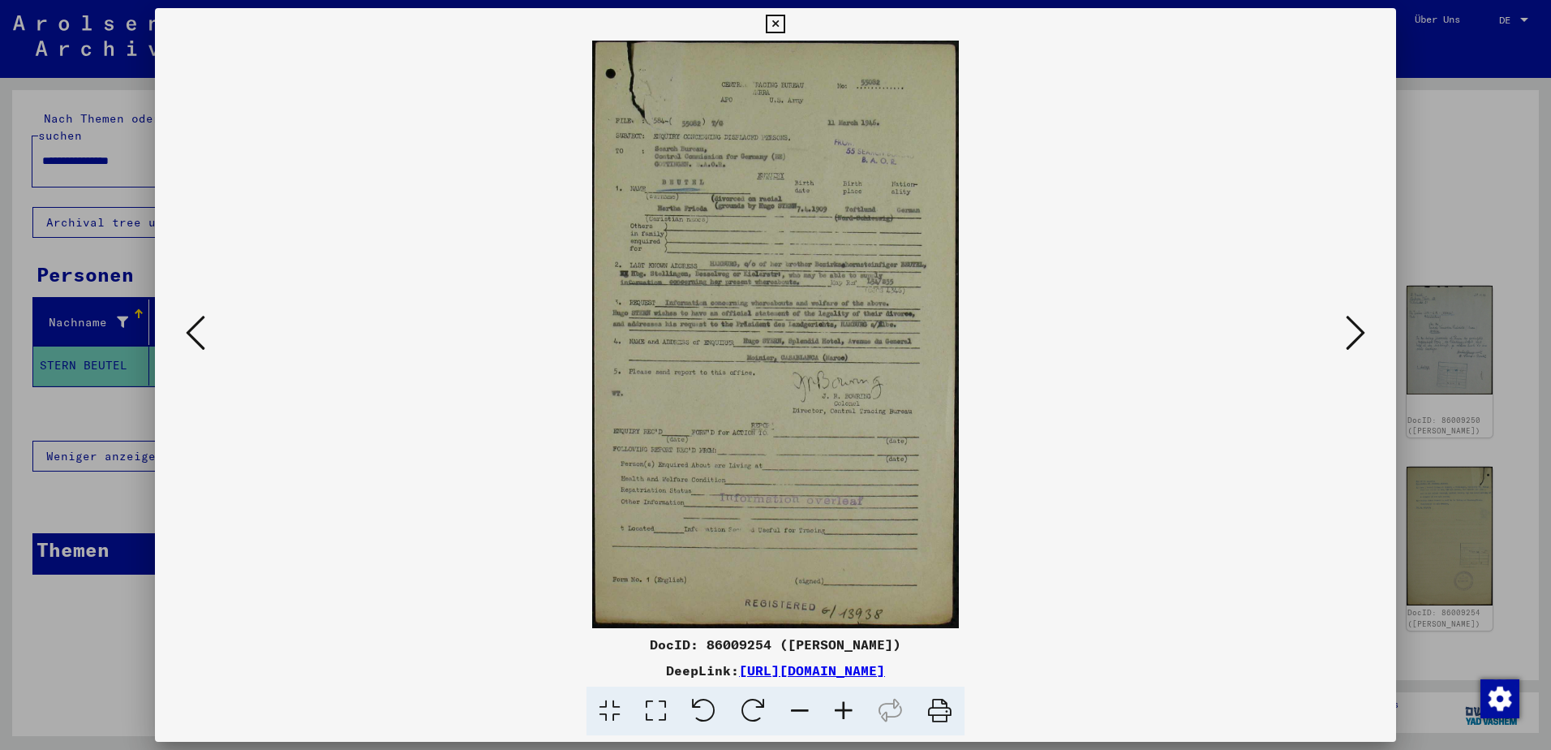
click at [1354, 335] on icon at bounding box center [1355, 332] width 19 height 39
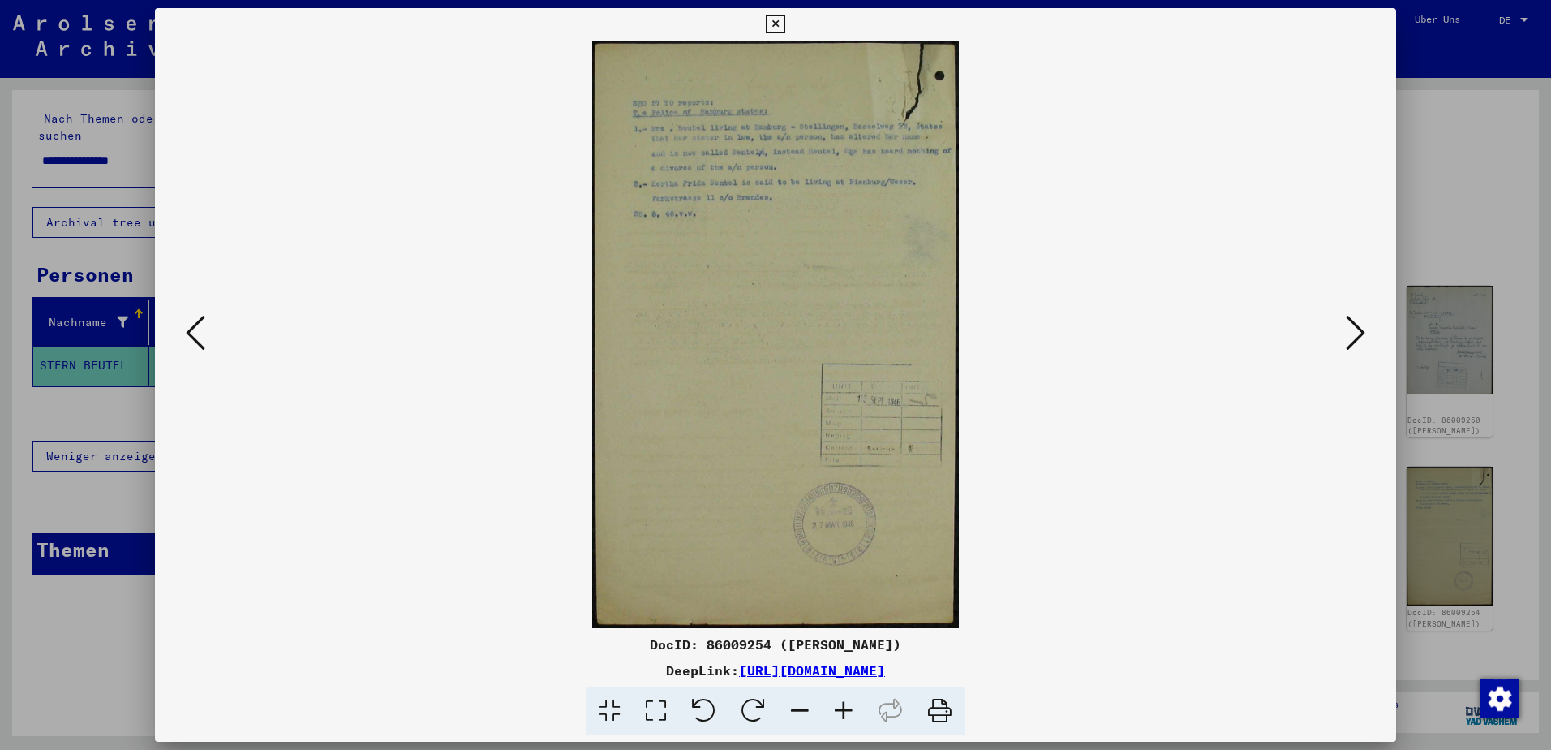
click at [1354, 335] on icon at bounding box center [1355, 332] width 19 height 39
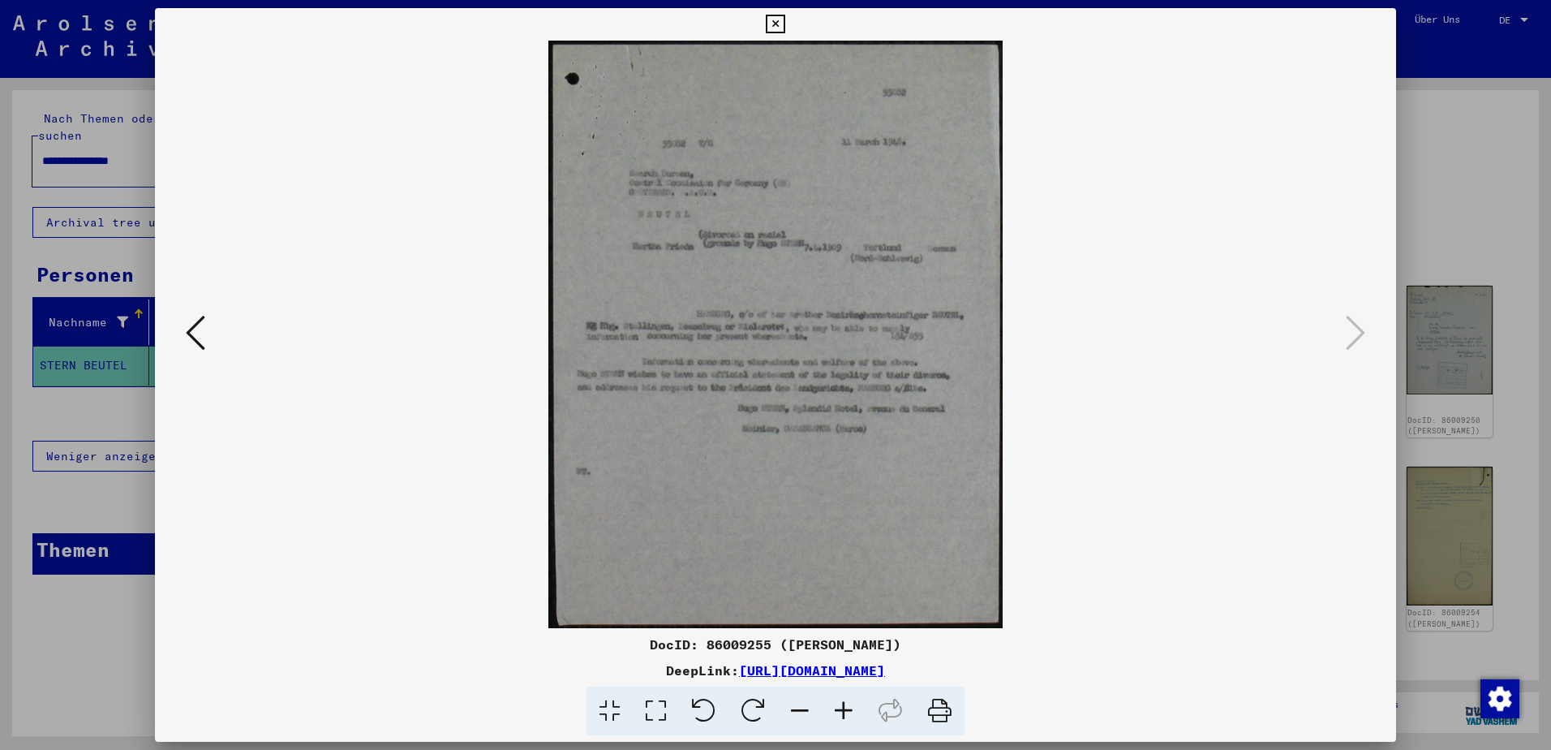
click at [1433, 227] on div at bounding box center [775, 375] width 1551 height 750
